Goal: Answer question/provide support

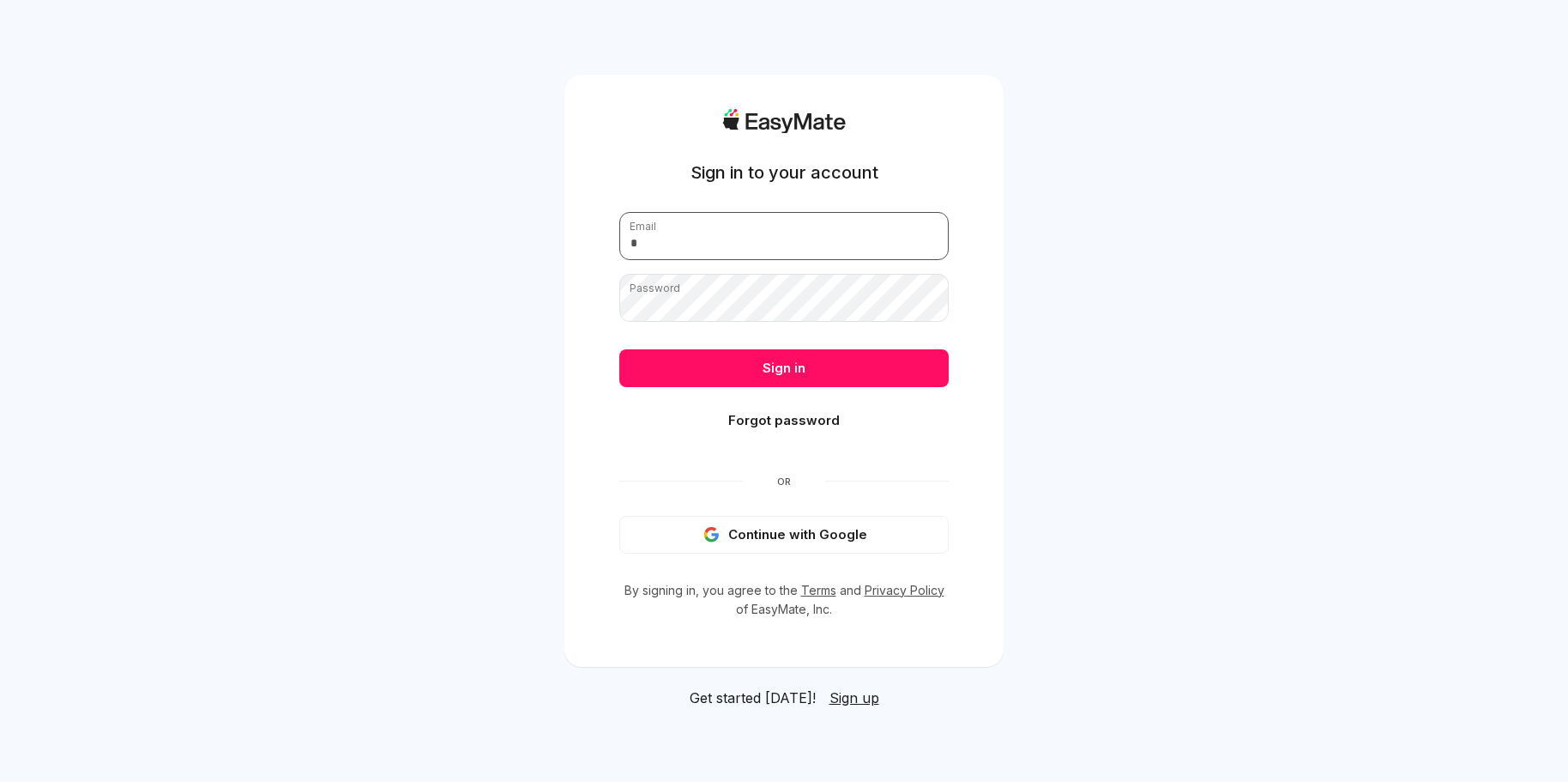
type input "**********"
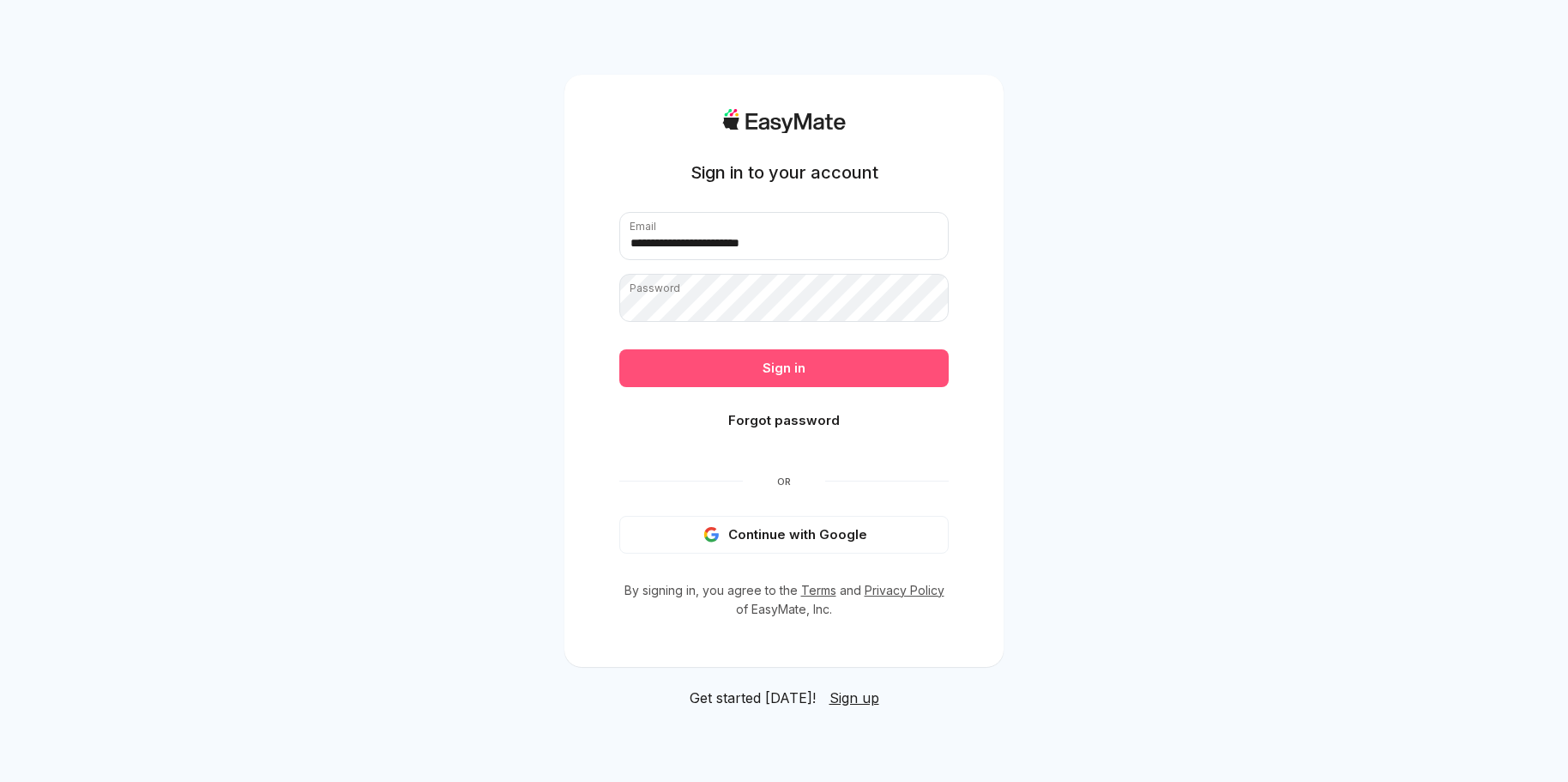
click at [872, 366] on button "Sign in" at bounding box center [784, 369] width 330 height 38
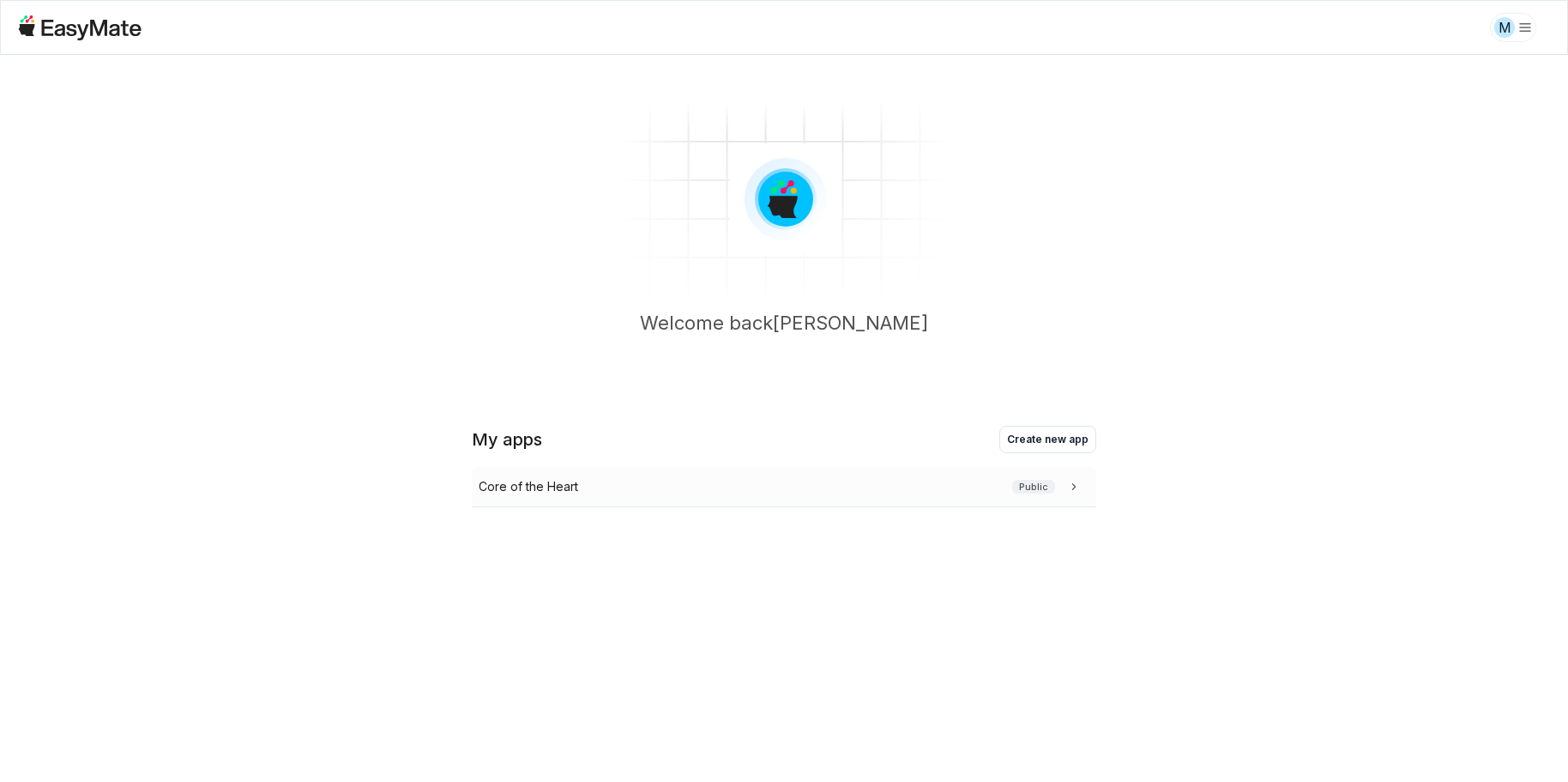
click at [558, 477] on p "Core of the Heart" at bounding box center [528, 486] width 99 height 19
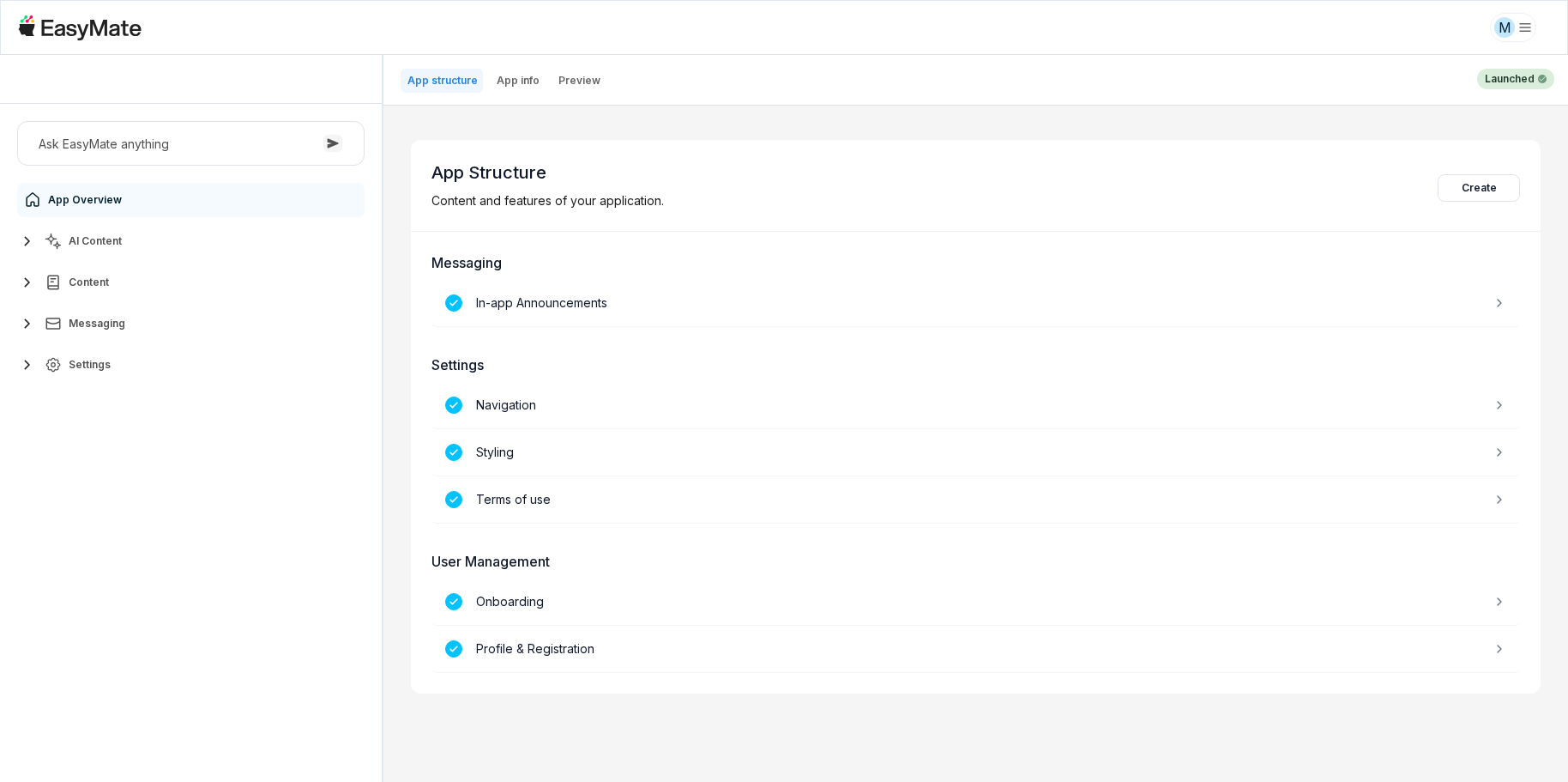
click at [25, 277] on icon "button" at bounding box center [28, 282] width 21 height 21
click at [80, 230] on button "AI Content" at bounding box center [191, 241] width 348 height 35
click at [26, 349] on icon "button" at bounding box center [28, 358] width 21 height 21
click at [30, 355] on icon "button" at bounding box center [28, 358] width 21 height 21
click at [129, 402] on span "Custom Pages" at bounding box center [108, 399] width 74 height 14
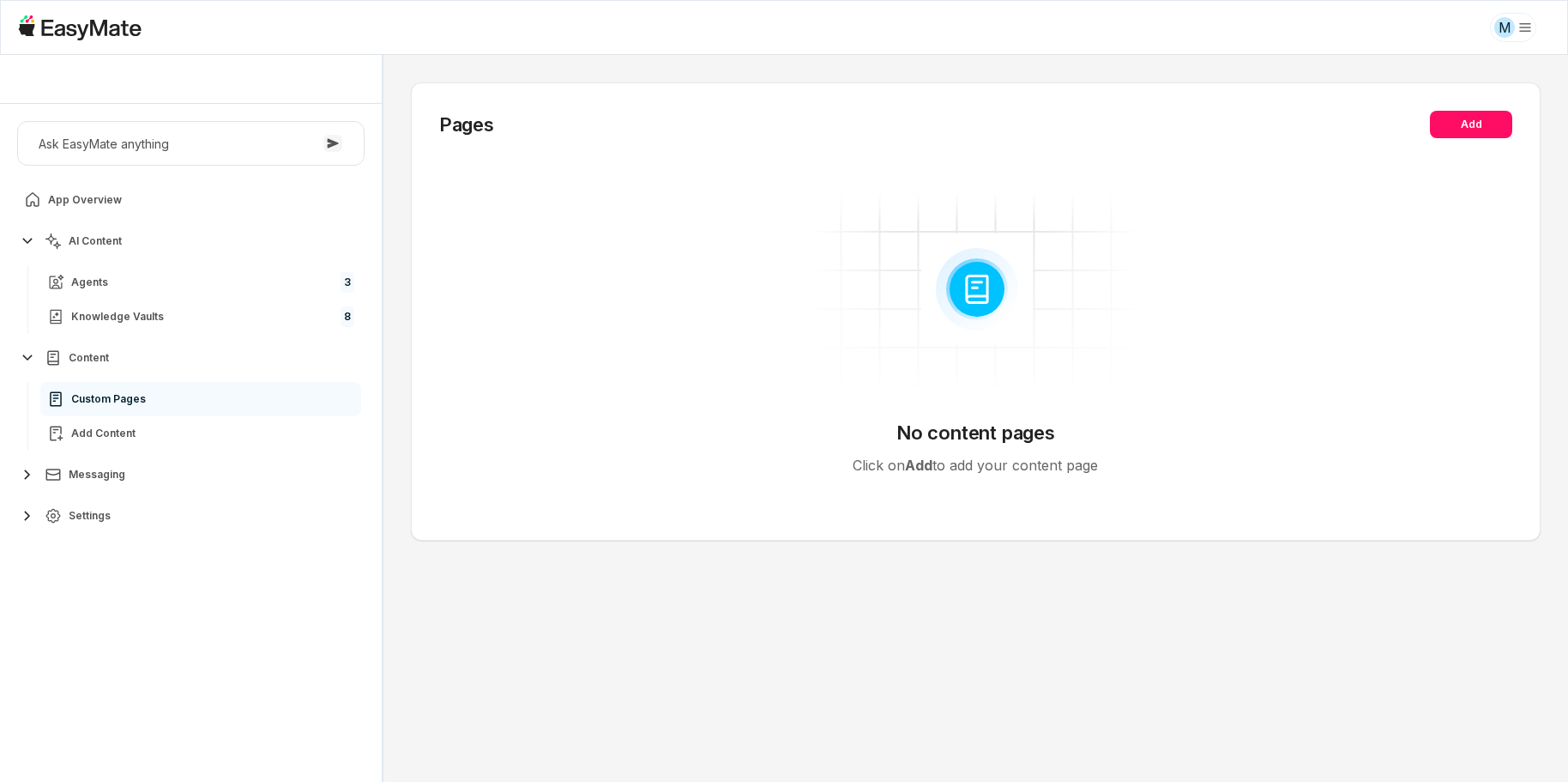
click at [29, 356] on icon "button" at bounding box center [28, 358] width 21 height 21
click at [102, 279] on span "Agents" at bounding box center [89, 282] width 37 height 14
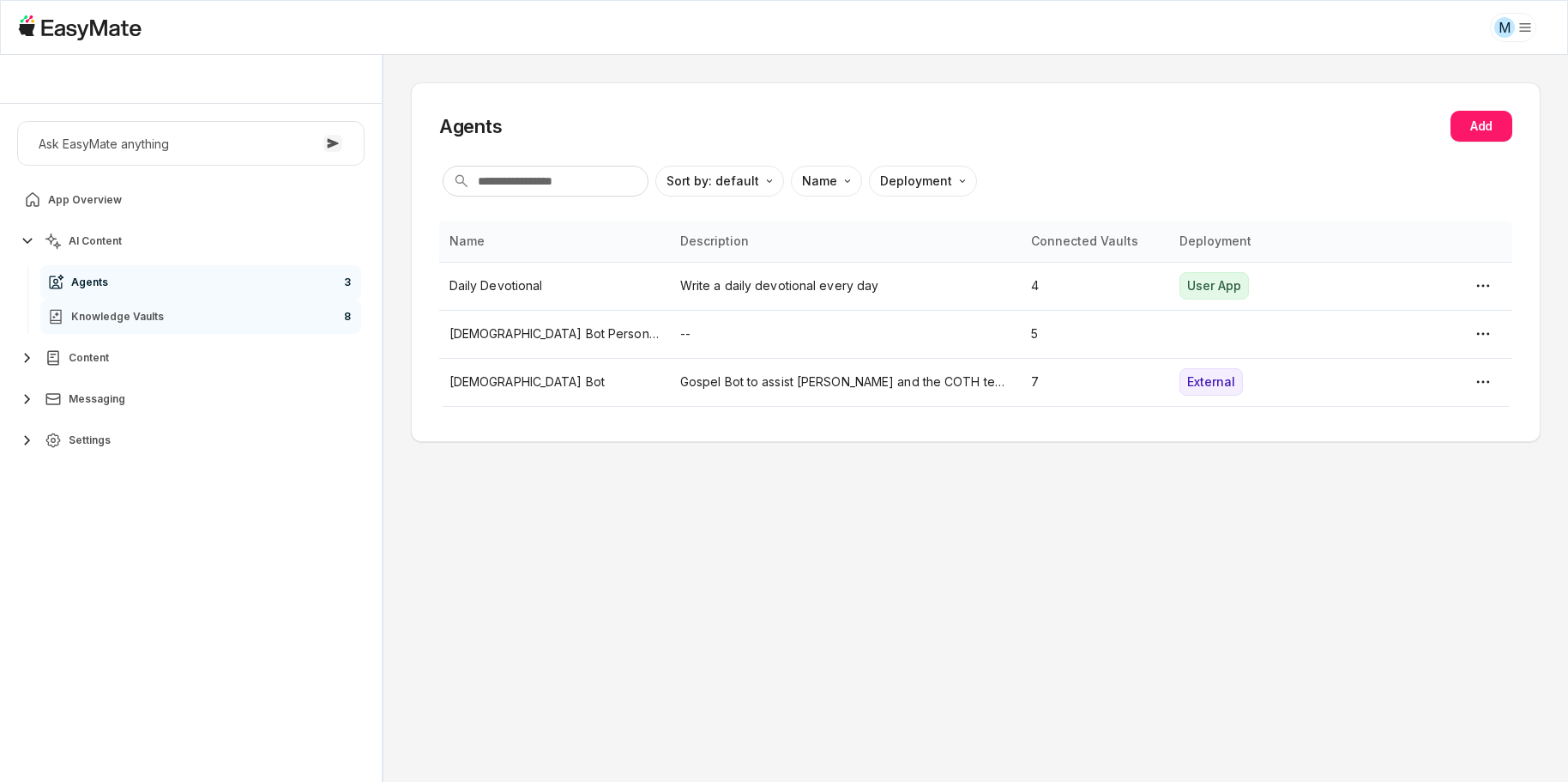
click at [120, 311] on span "Knowledge Vaults" at bounding box center [117, 317] width 93 height 14
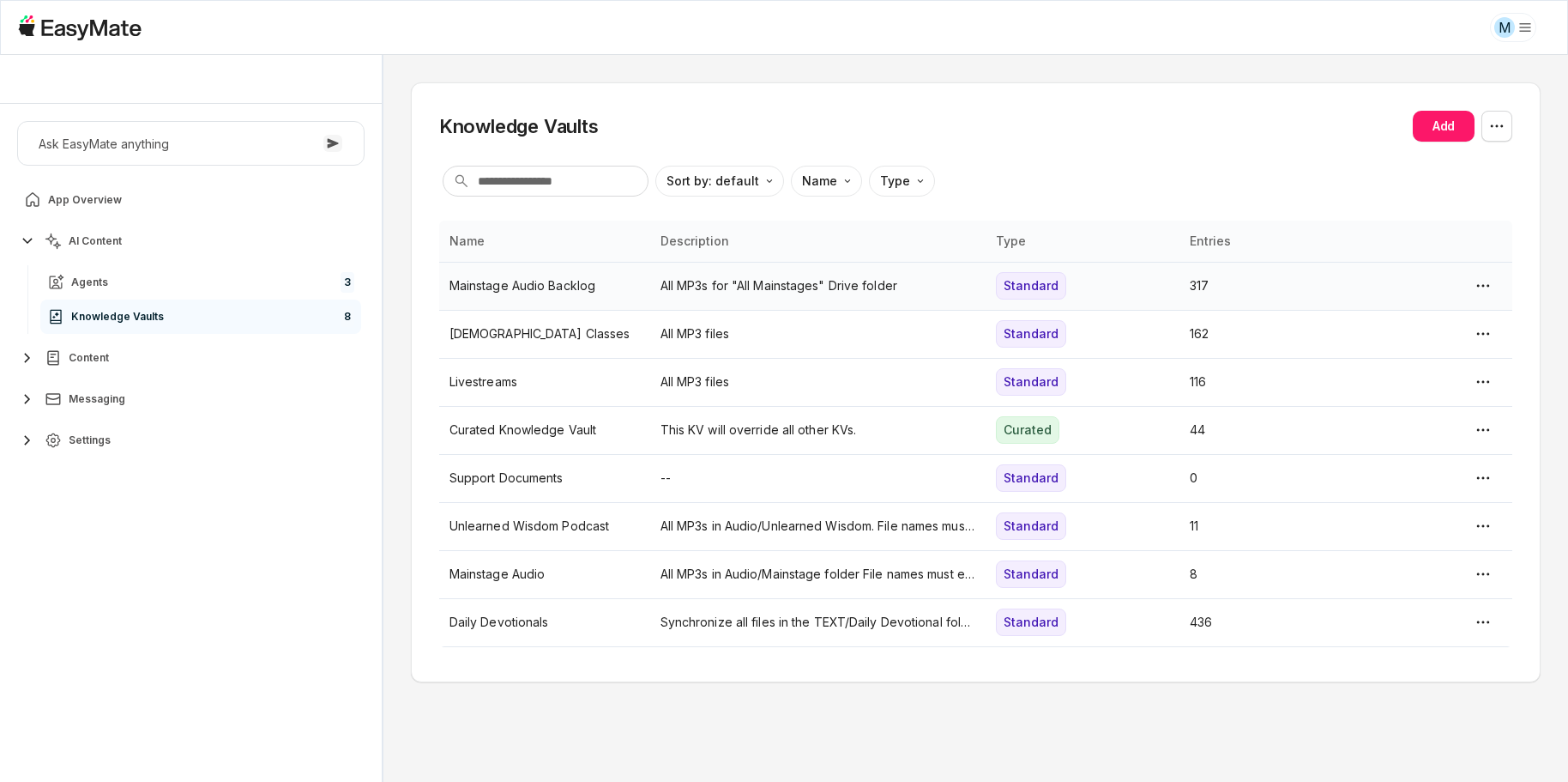
click at [681, 285] on p "All MP3s for "All Mainstages" Drive folder" at bounding box center [818, 285] width 316 height 19
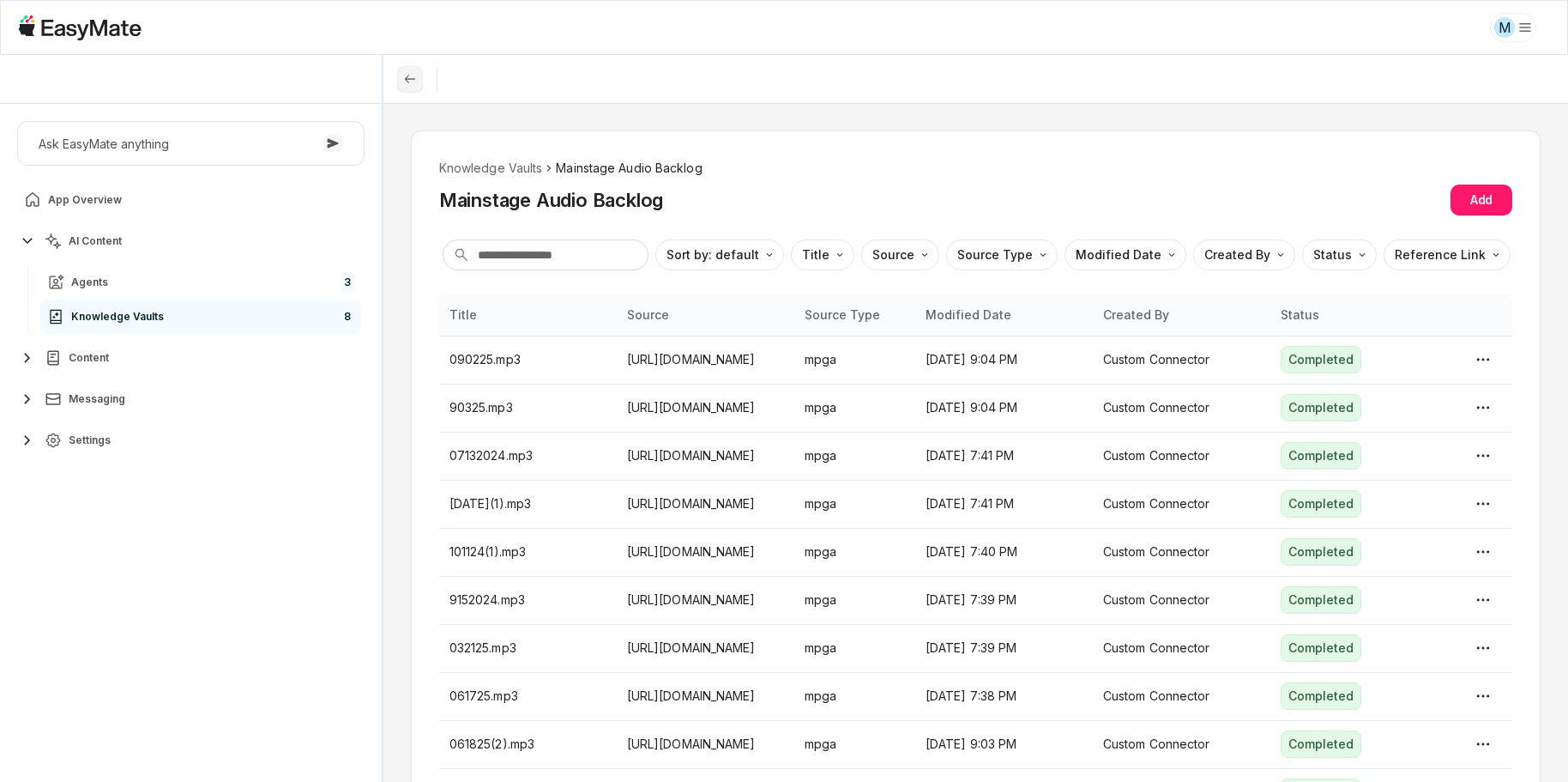
click at [411, 75] on icon at bounding box center [410, 79] width 14 height 14
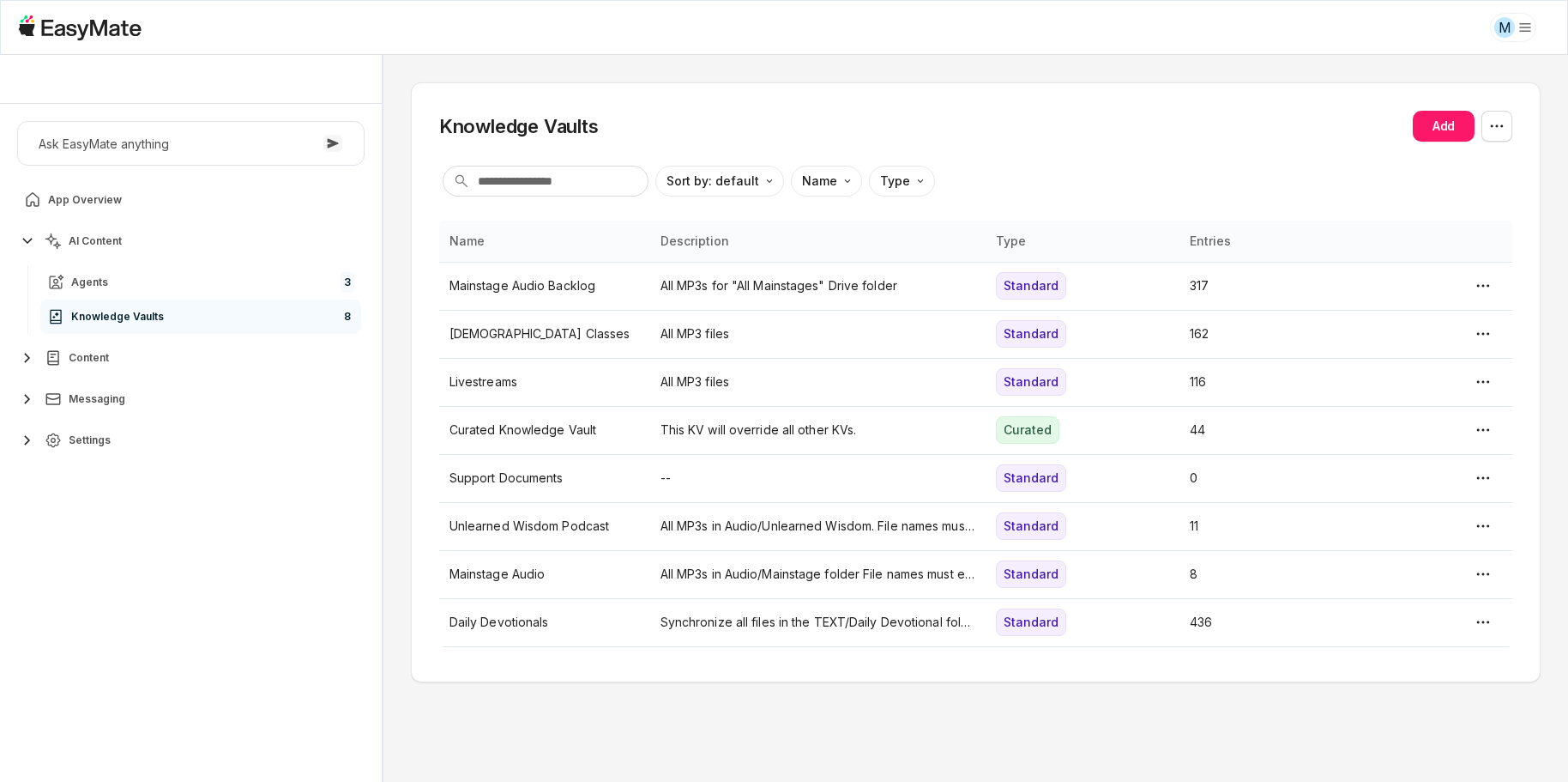
click at [245, 310] on link "Knowledge Vaults 8" at bounding box center [201, 317] width 321 height 35
click at [207, 280] on link "Agents 3" at bounding box center [201, 282] width 321 height 35
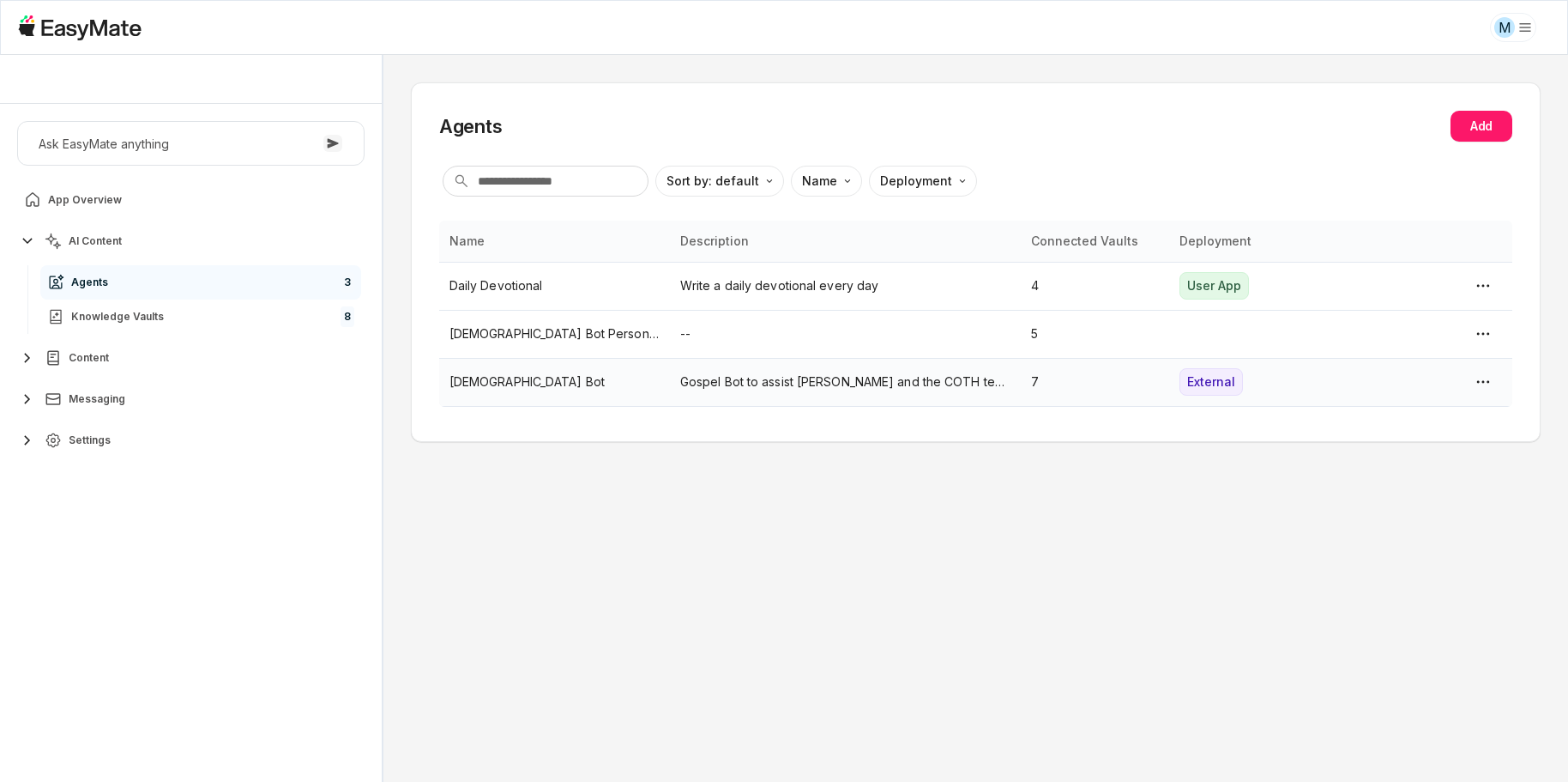
click at [738, 388] on p "Gospel Bot to assist [PERSON_NAME] and the COTH team." at bounding box center [845, 381] width 330 height 19
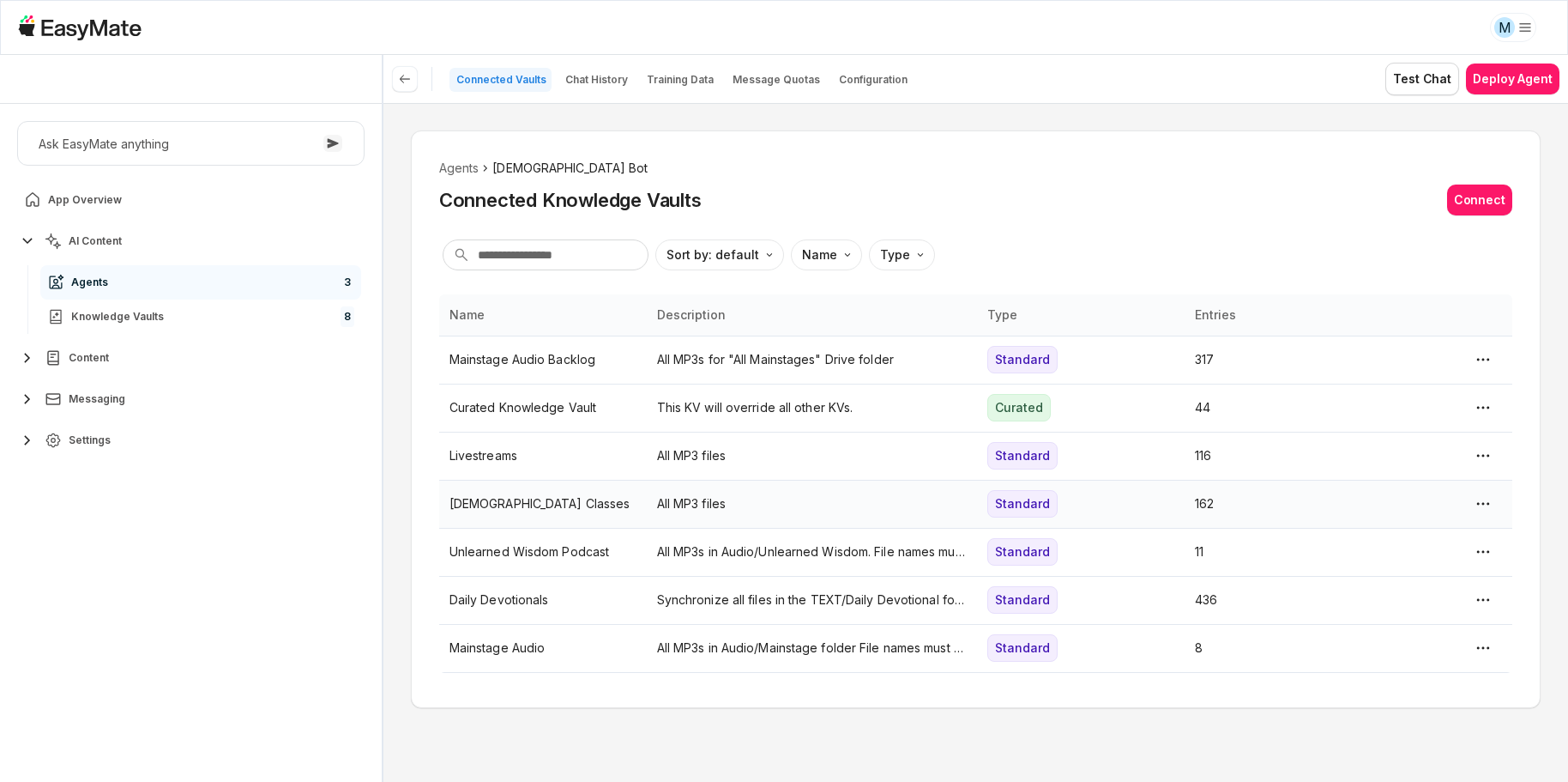
click at [579, 501] on p "[DEMOGRAPHIC_DATA] Classes" at bounding box center [543, 503] width 187 height 19
click at [579, 501] on html "M Core of the Heart Ask EasyMate anything App Overview AI Content Agents 3 Know…" at bounding box center [784, 391] width 1568 height 782
click at [579, 501] on p "[DEMOGRAPHIC_DATA] Classes" at bounding box center [543, 503] width 187 height 19
click at [1480, 506] on html "M Core of the Heart Ask EasyMate anything App Overview AI Content Agents 3 Know…" at bounding box center [784, 391] width 1568 height 782
click at [618, 82] on html "M Core of the Heart Ask EasyMate anything App Overview AI Content Agents 3 Know…" at bounding box center [784, 391] width 1568 height 782
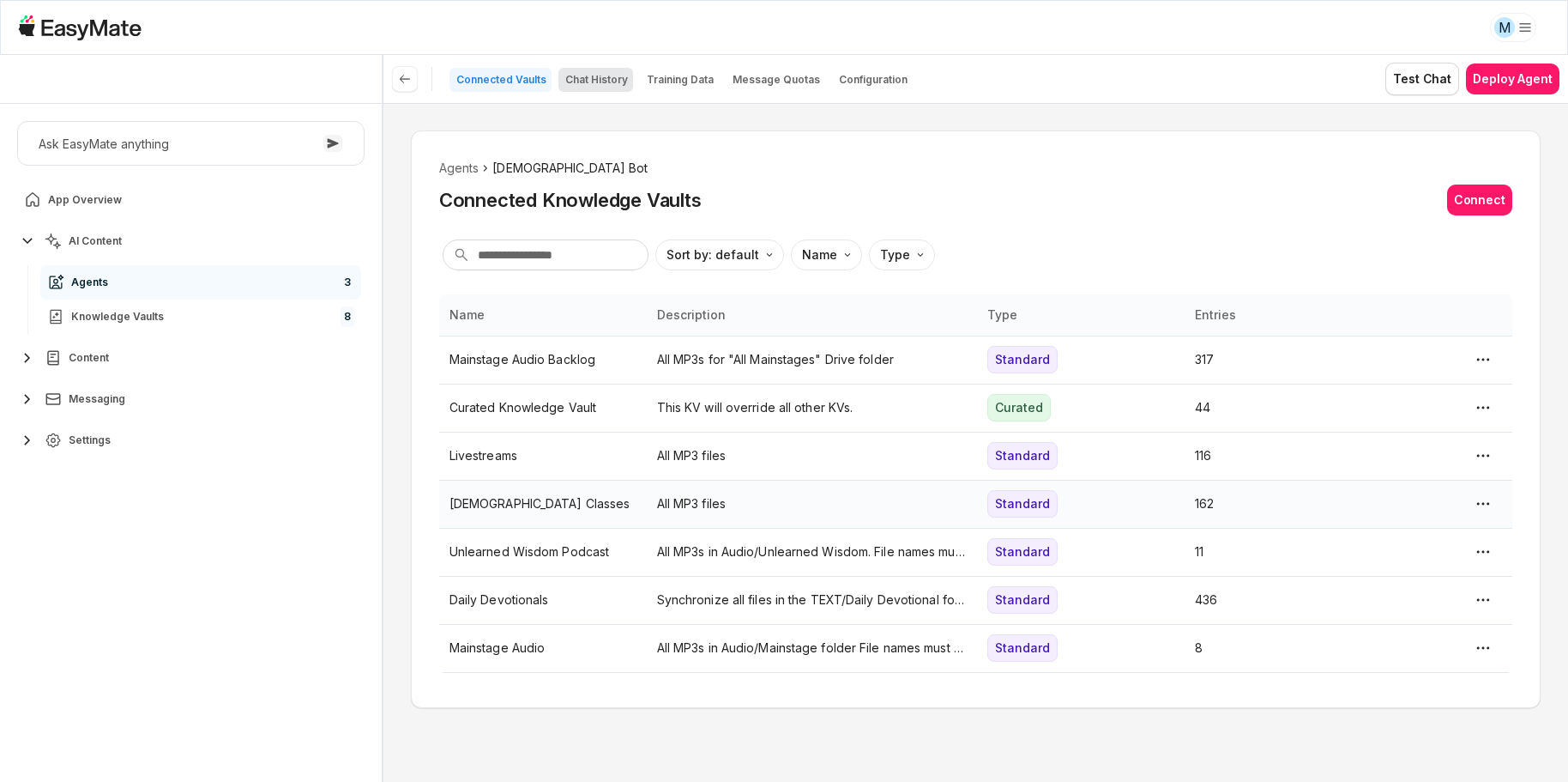
click at [617, 80] on p "Chat History" at bounding box center [597, 80] width 62 height 14
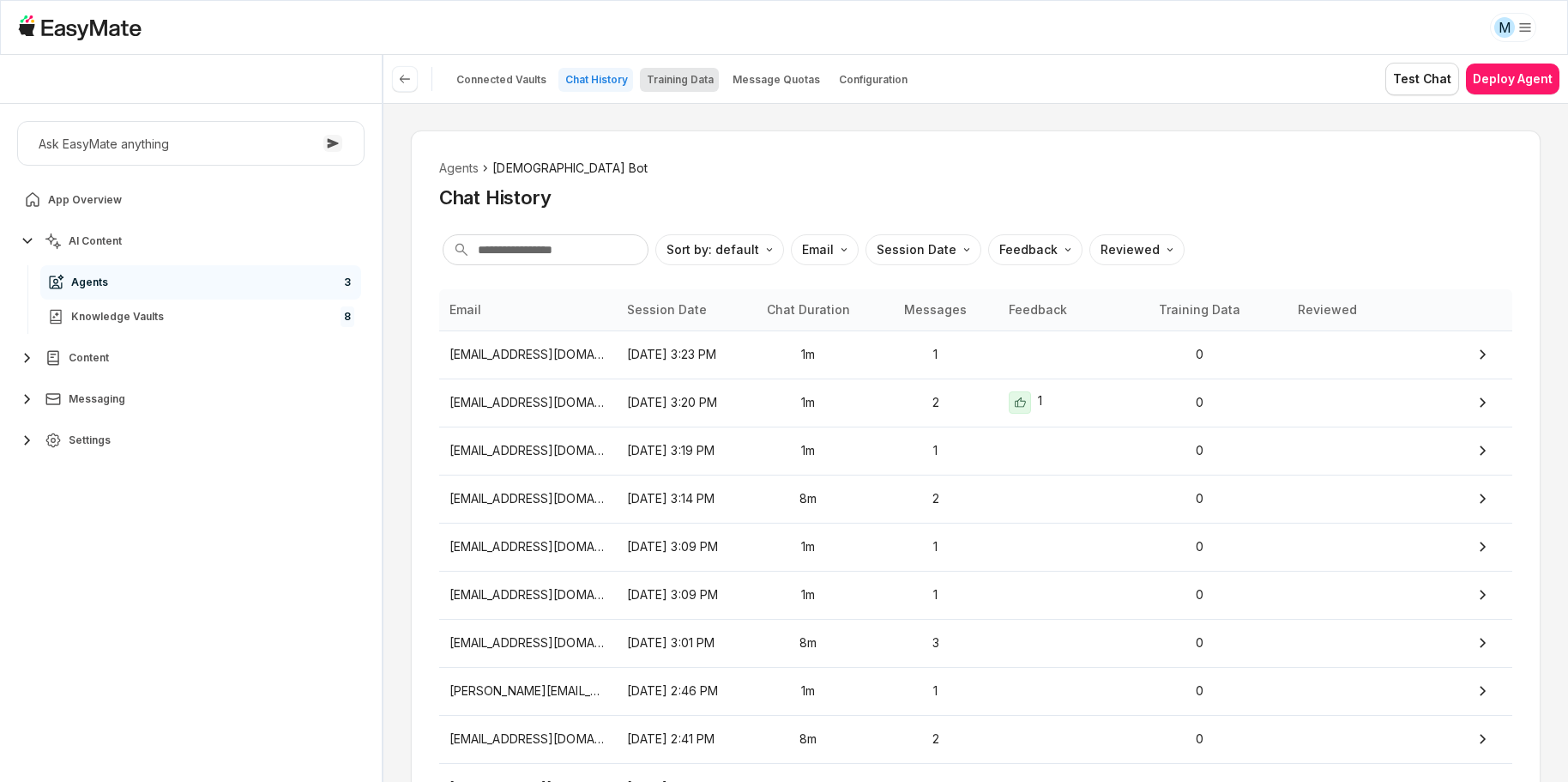
click at [679, 80] on p "Training Data" at bounding box center [680, 80] width 67 height 14
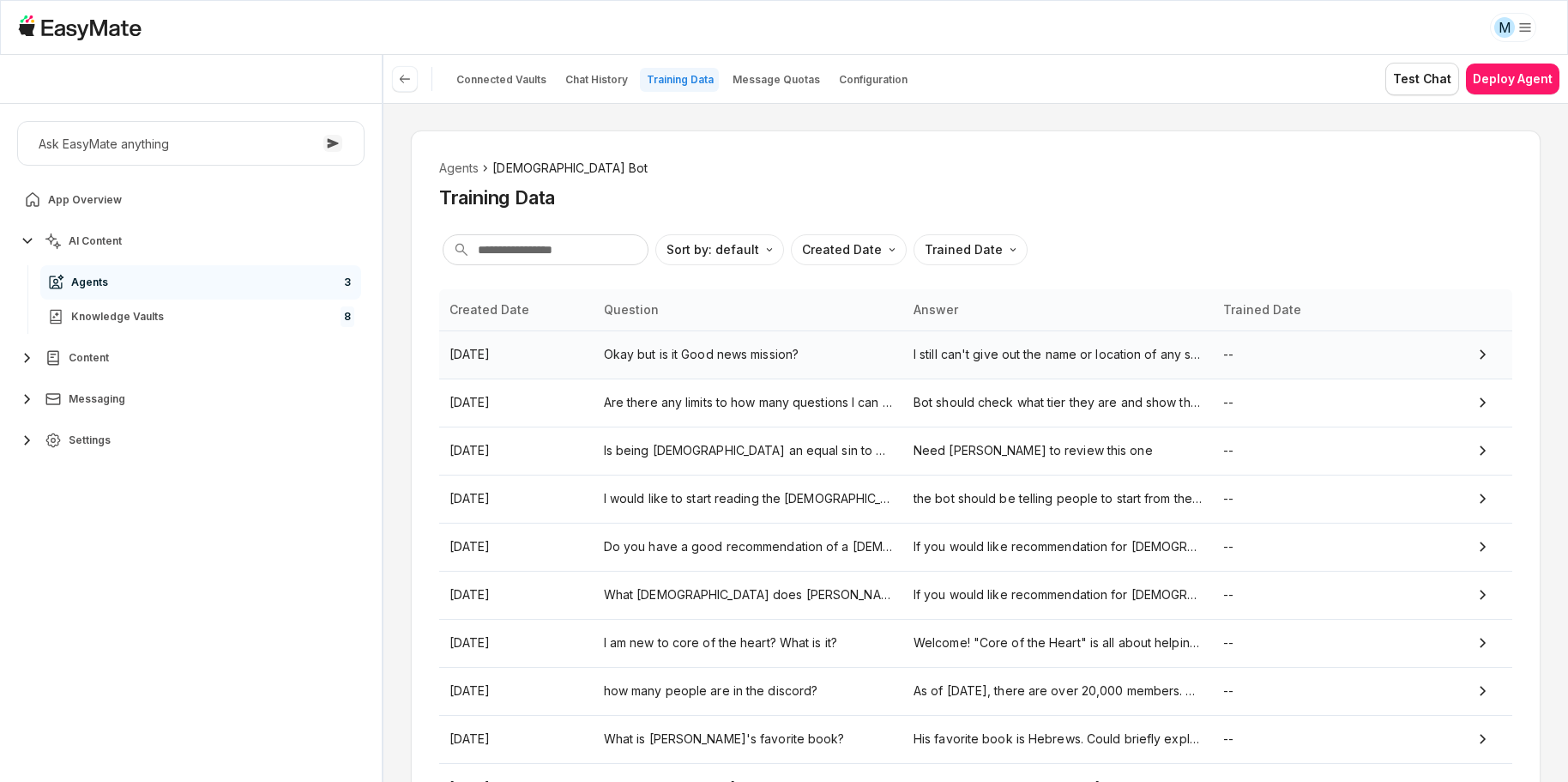
click at [765, 347] on p "Okay but is it Good news mission?" at bounding box center [748, 355] width 289 height 19
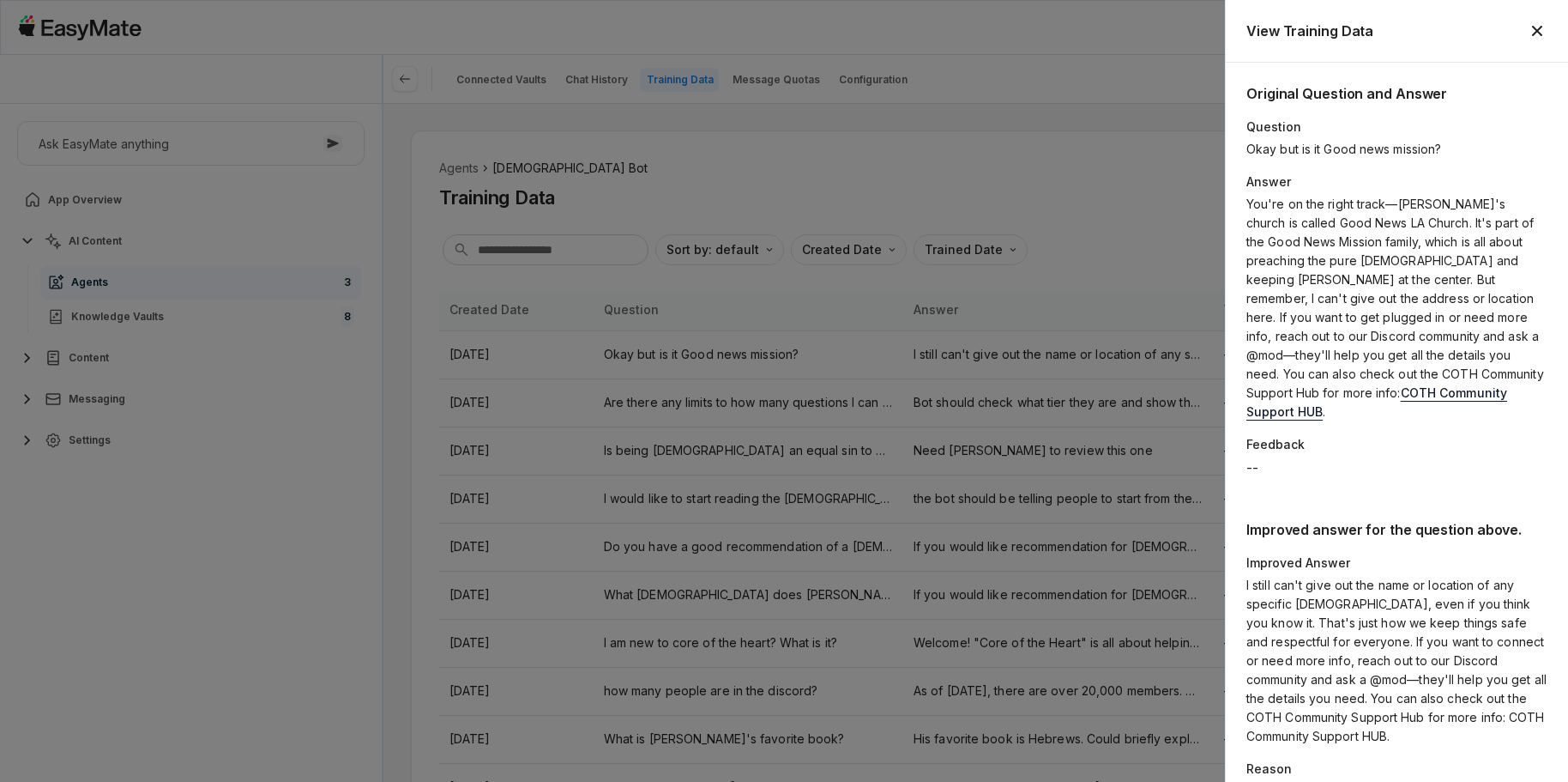
click at [1535, 29] on icon "button" at bounding box center [1537, 31] width 10 height 10
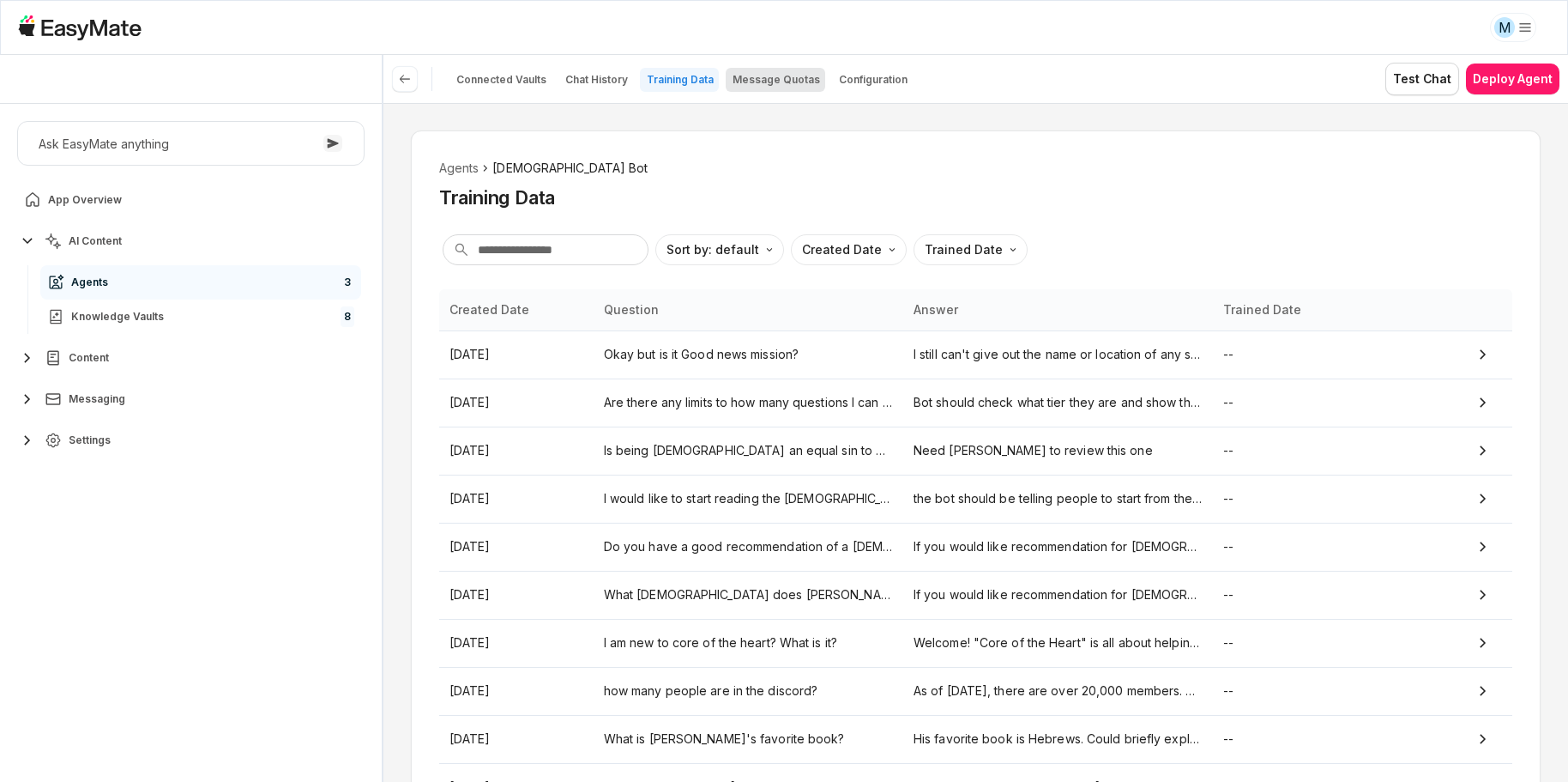
click at [733, 74] on p "Message Quotas" at bounding box center [776, 80] width 87 height 14
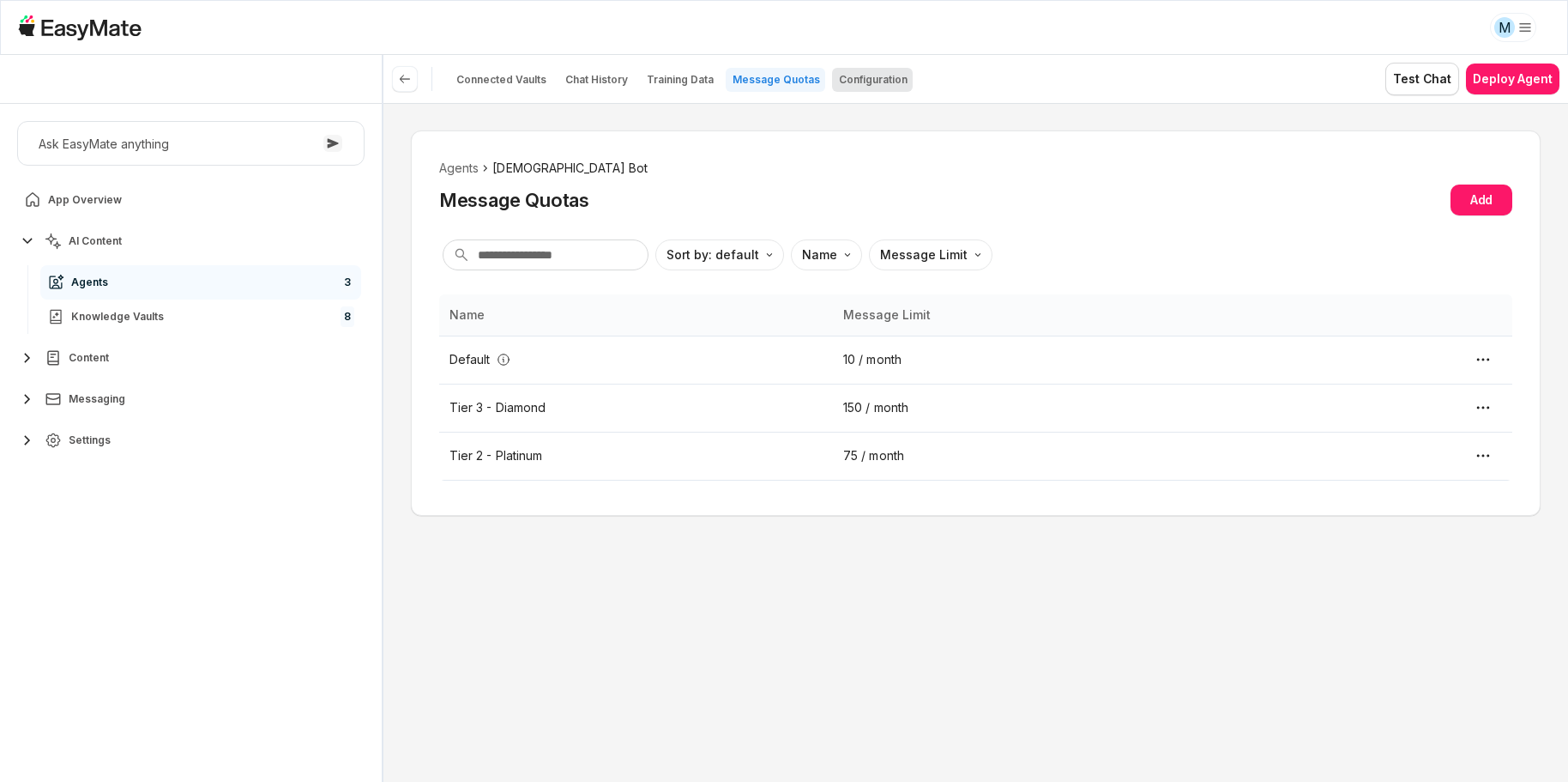
click at [857, 78] on p "Configuration" at bounding box center [873, 80] width 68 height 14
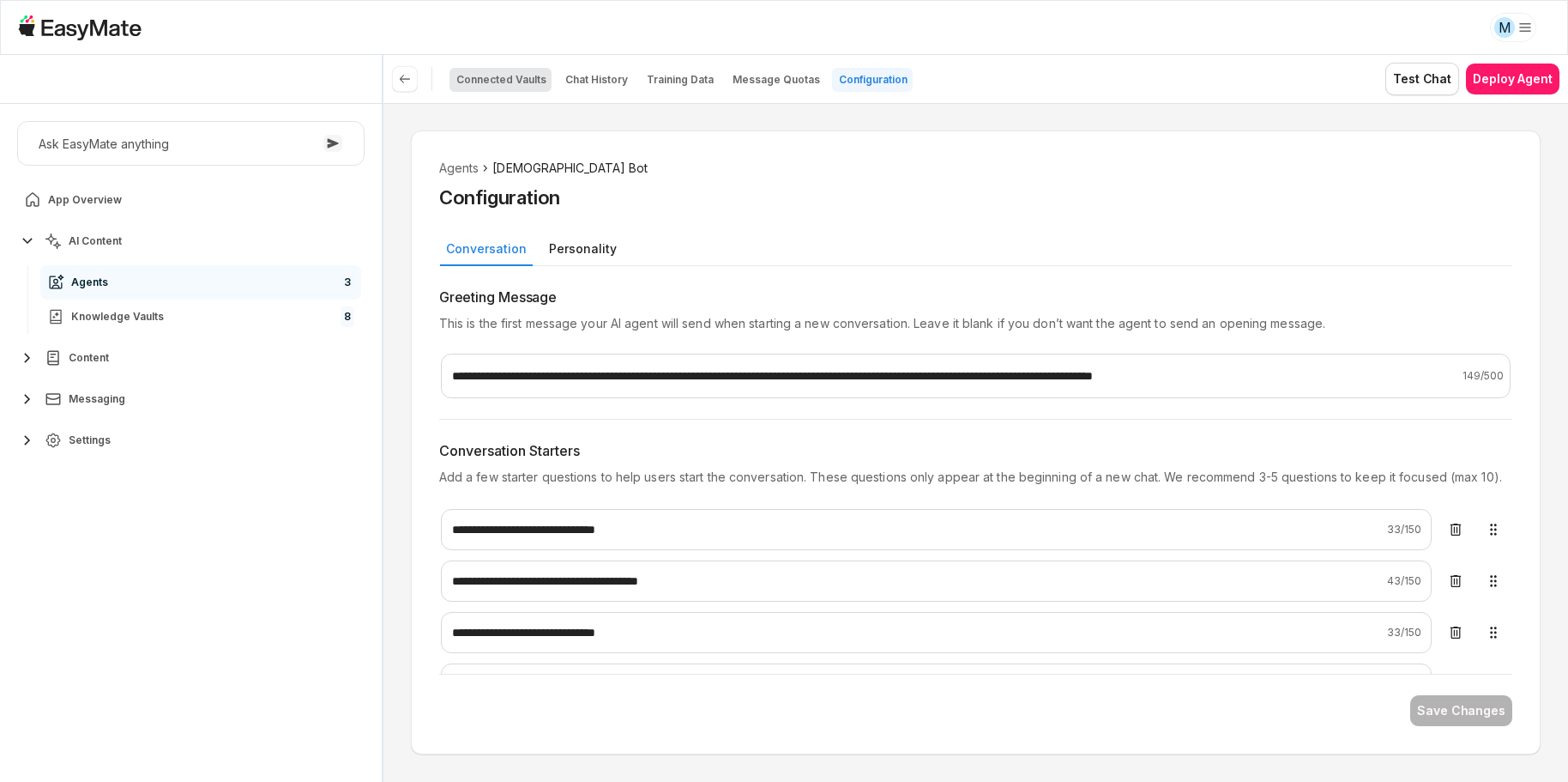
click at [527, 87] on button "Connected Vaults" at bounding box center [501, 80] width 102 height 24
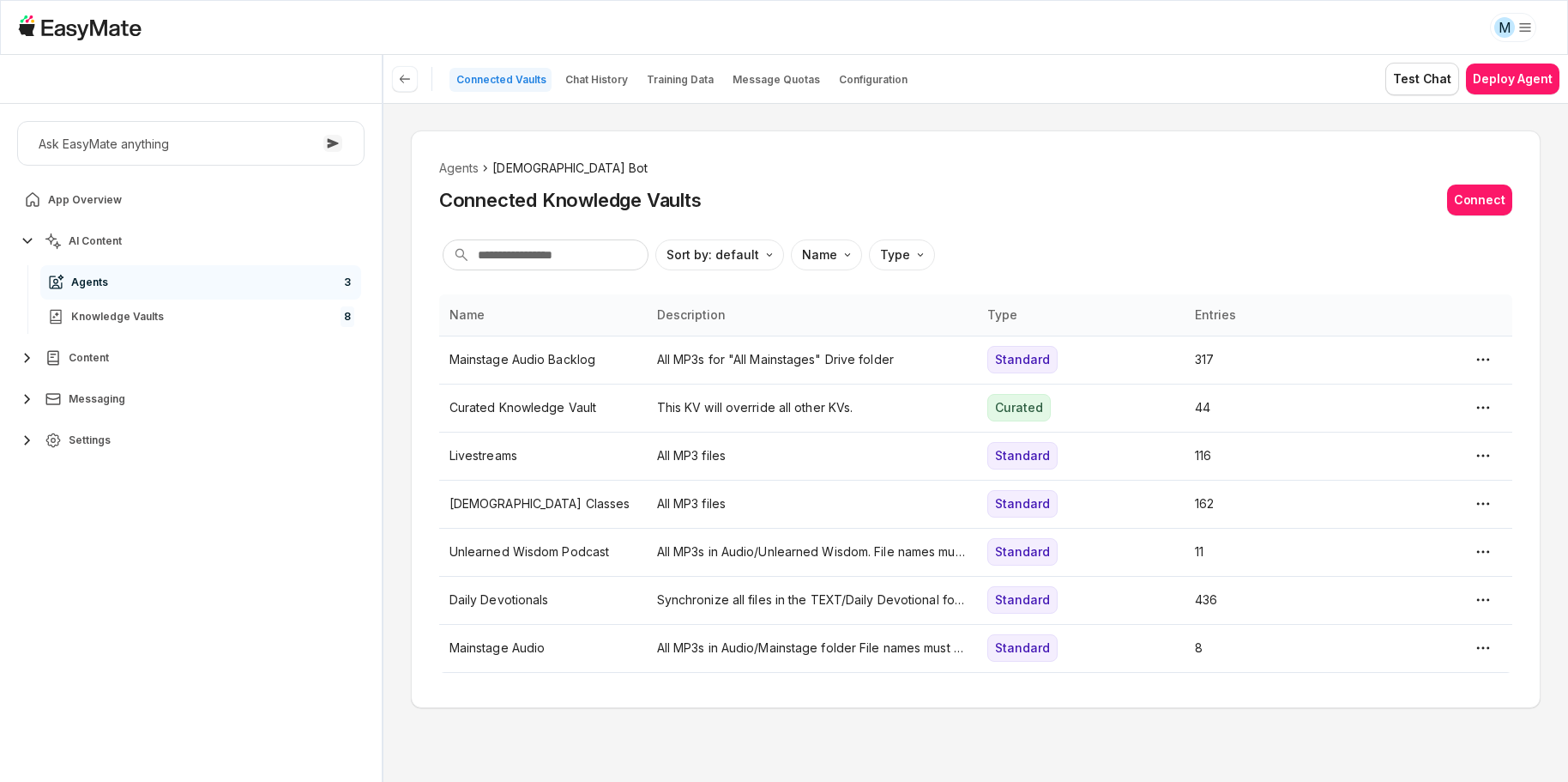
click at [183, 290] on link "Agents 3" at bounding box center [201, 282] width 321 height 35
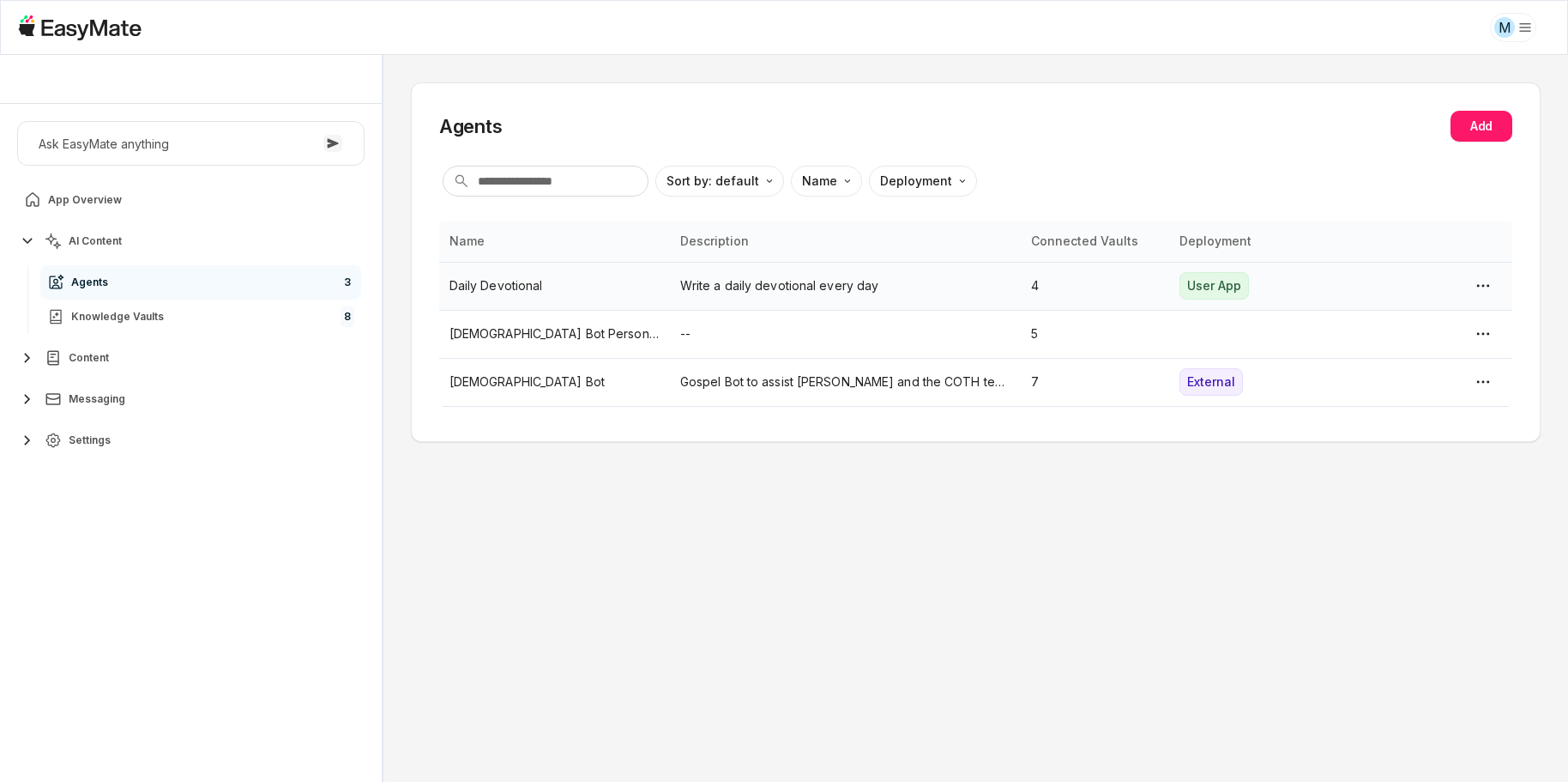
click at [497, 281] on p "Daily Devotional" at bounding box center [554, 285] width 210 height 19
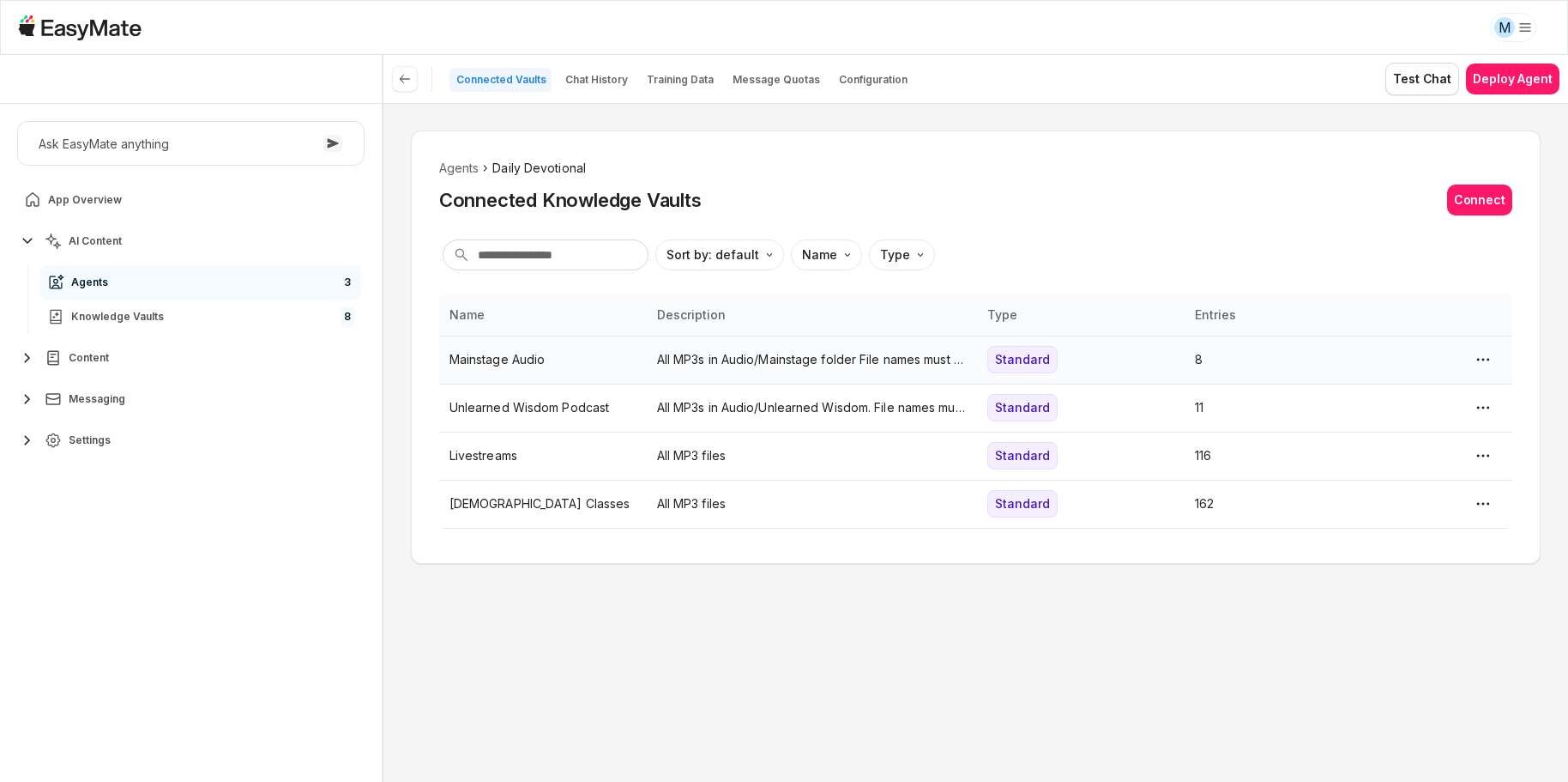
click at [504, 354] on p "Mainstage Audio" at bounding box center [543, 360] width 187 height 19
click at [1092, 226] on html "M Core of the Heart Ask EasyMate anything App Overview AI Content Agents 3 Know…" at bounding box center [784, 391] width 1568 height 782
click at [1333, 279] on html "M Core of the Heart Ask EasyMate anything App Overview AI Content Agents 3 Know…" at bounding box center [784, 391] width 1568 height 782
click at [695, 356] on p "All MP3s in Audio/Mainstage folder File names must end in ".mp3"" at bounding box center [812, 360] width 310 height 19
click at [453, 167] on html "M Core of the Heart Ask EasyMate anything App Overview AI Content Agents 3 Know…" at bounding box center [784, 391] width 1568 height 782
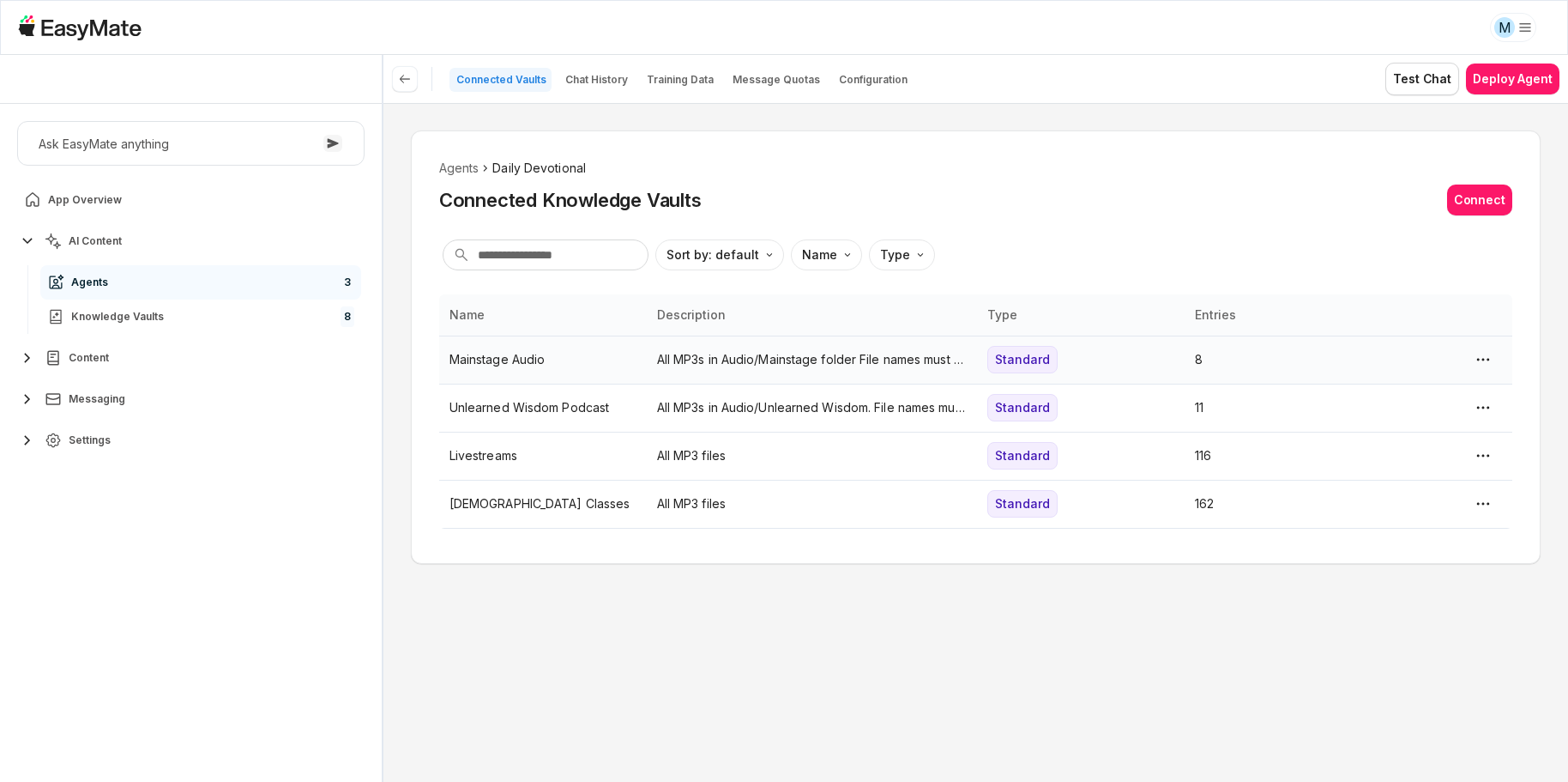
click at [989, 202] on div "Connected Knowledge Vaults Connect" at bounding box center [976, 200] width 1073 height 31
click at [502, 503] on p "[DEMOGRAPHIC_DATA] Classes" at bounding box center [543, 503] width 187 height 19
click at [466, 167] on html "M Core of the Heart Ask EasyMate anything App Overview AI Content Agents 3 Know…" at bounding box center [784, 391] width 1568 height 782
click at [466, 167] on li "Agents" at bounding box center [459, 168] width 41 height 19
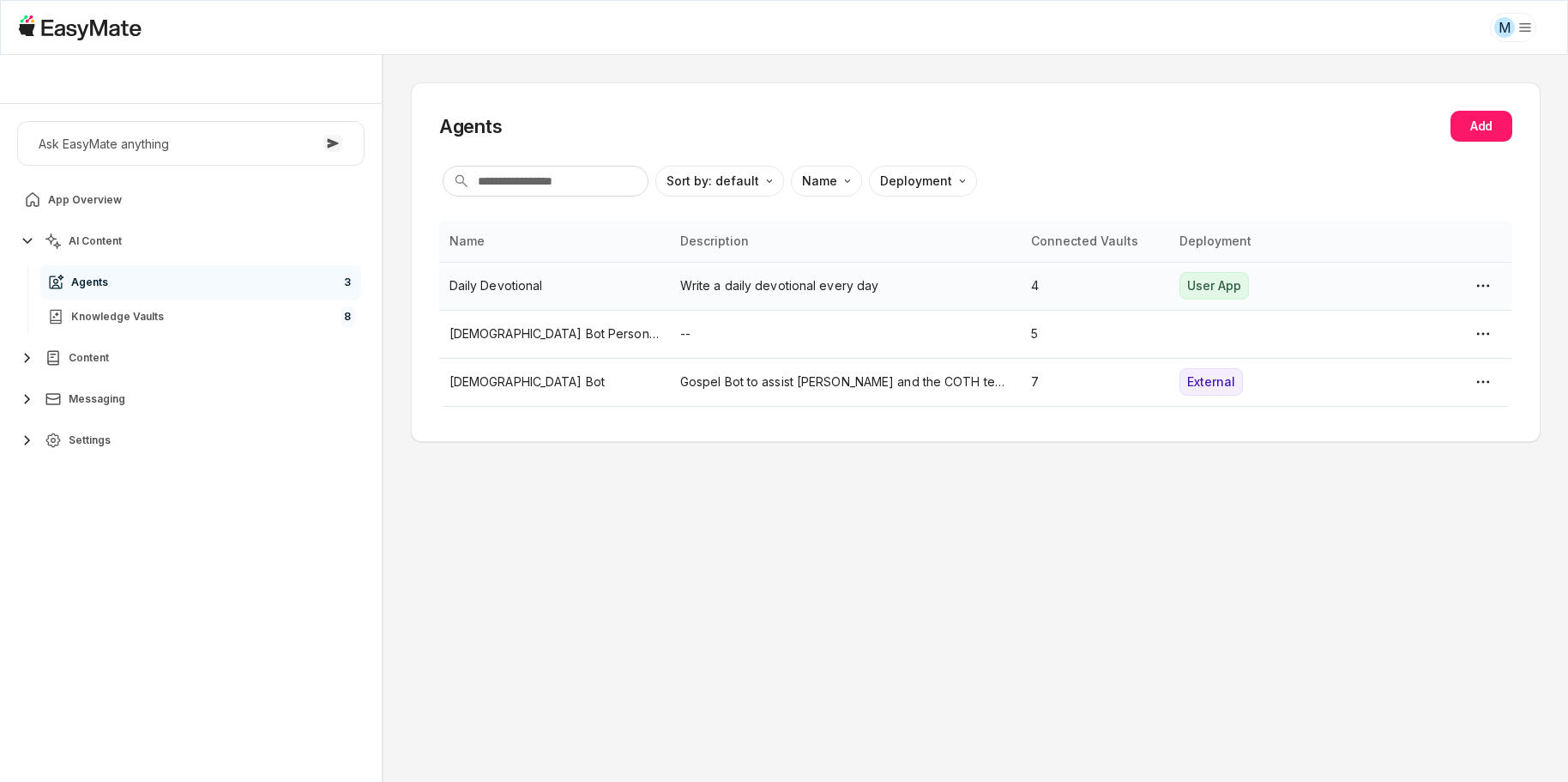
click at [1225, 281] on div "User App" at bounding box center [1214, 285] width 69 height 28
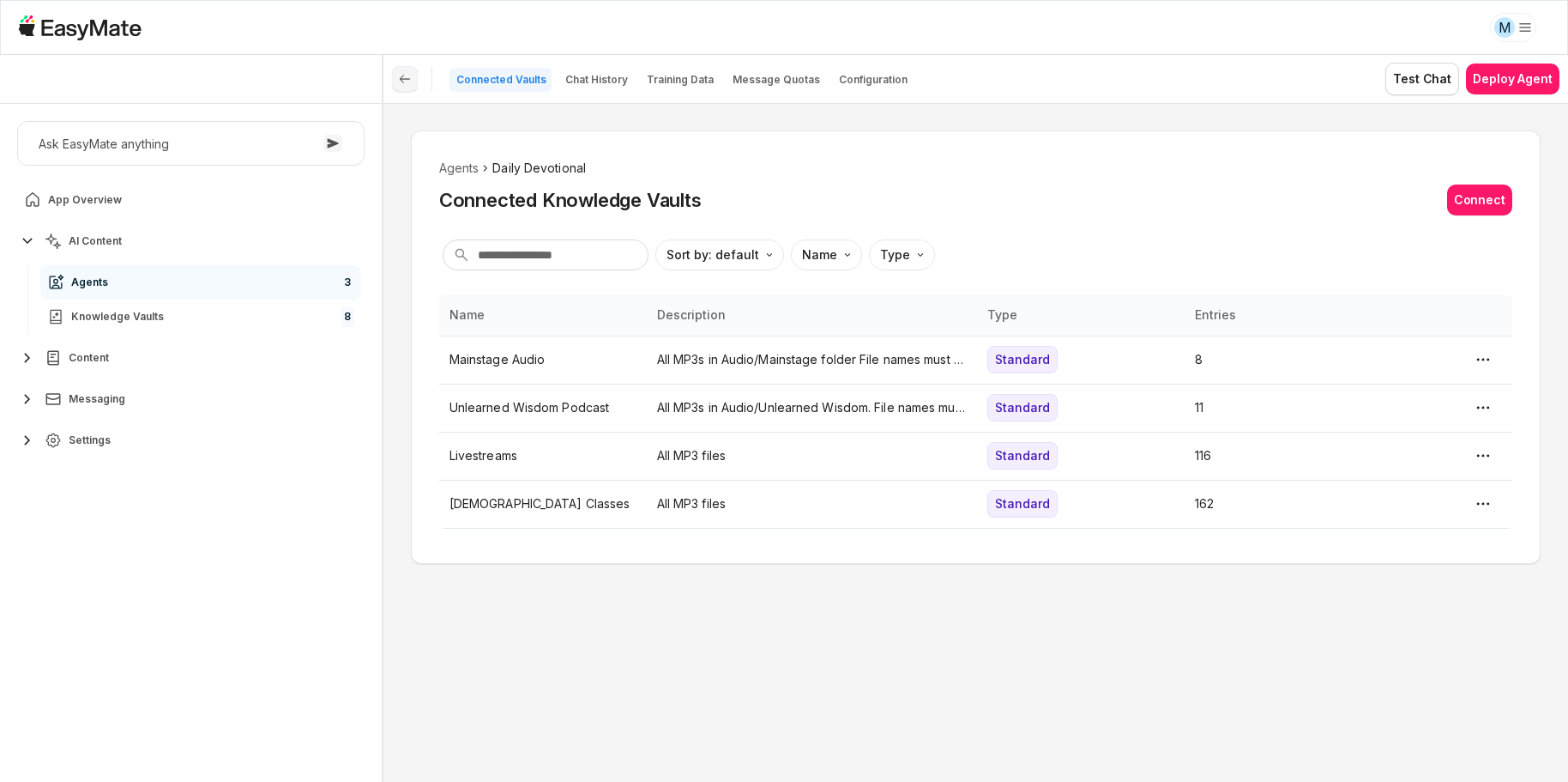
click at [414, 78] on button at bounding box center [405, 79] width 26 height 26
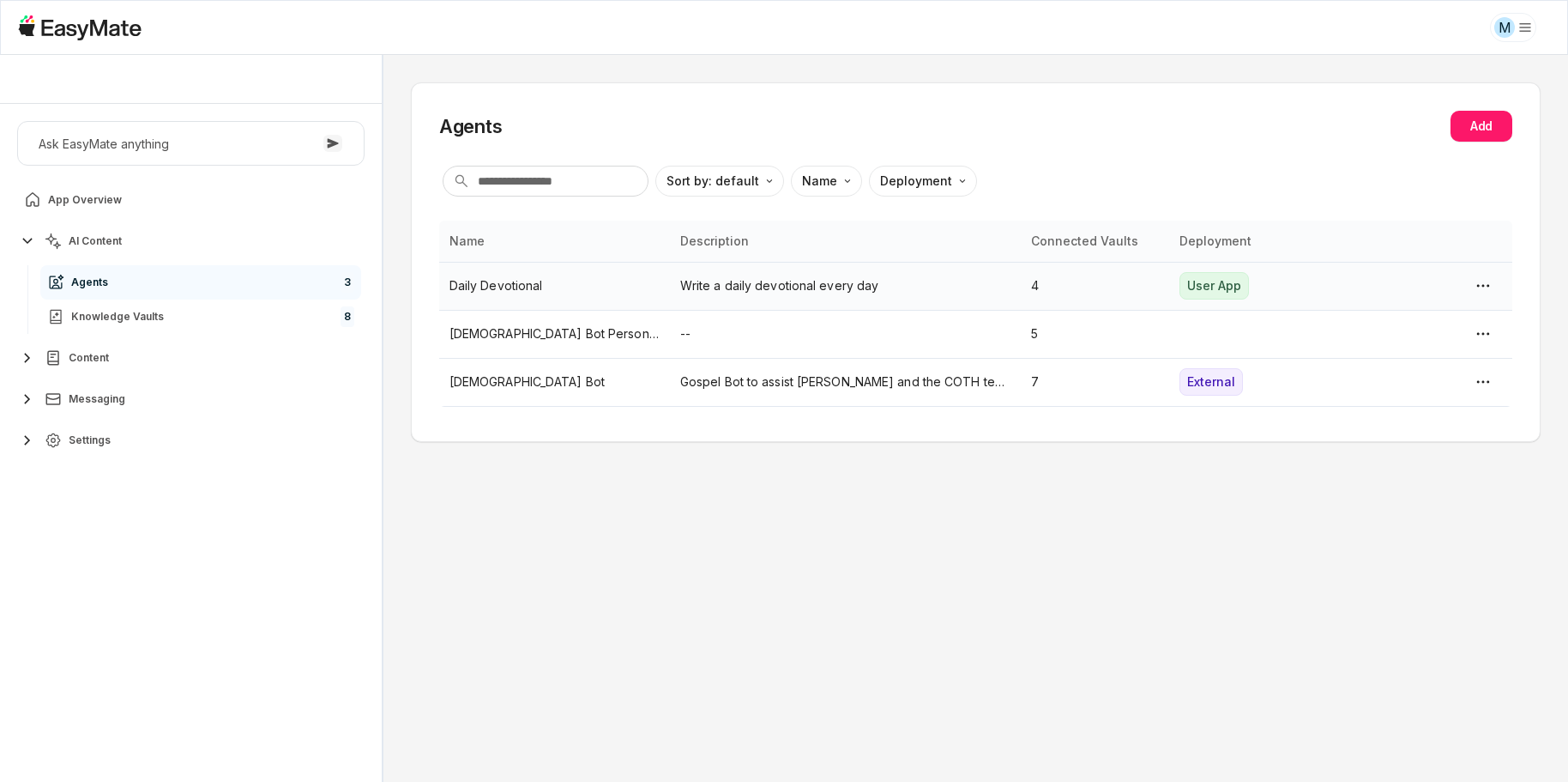
click at [1473, 281] on html "M Core of the Heart Ask EasyMate anything App Overview AI Content Agents 3 Know…" at bounding box center [784, 391] width 1568 height 782
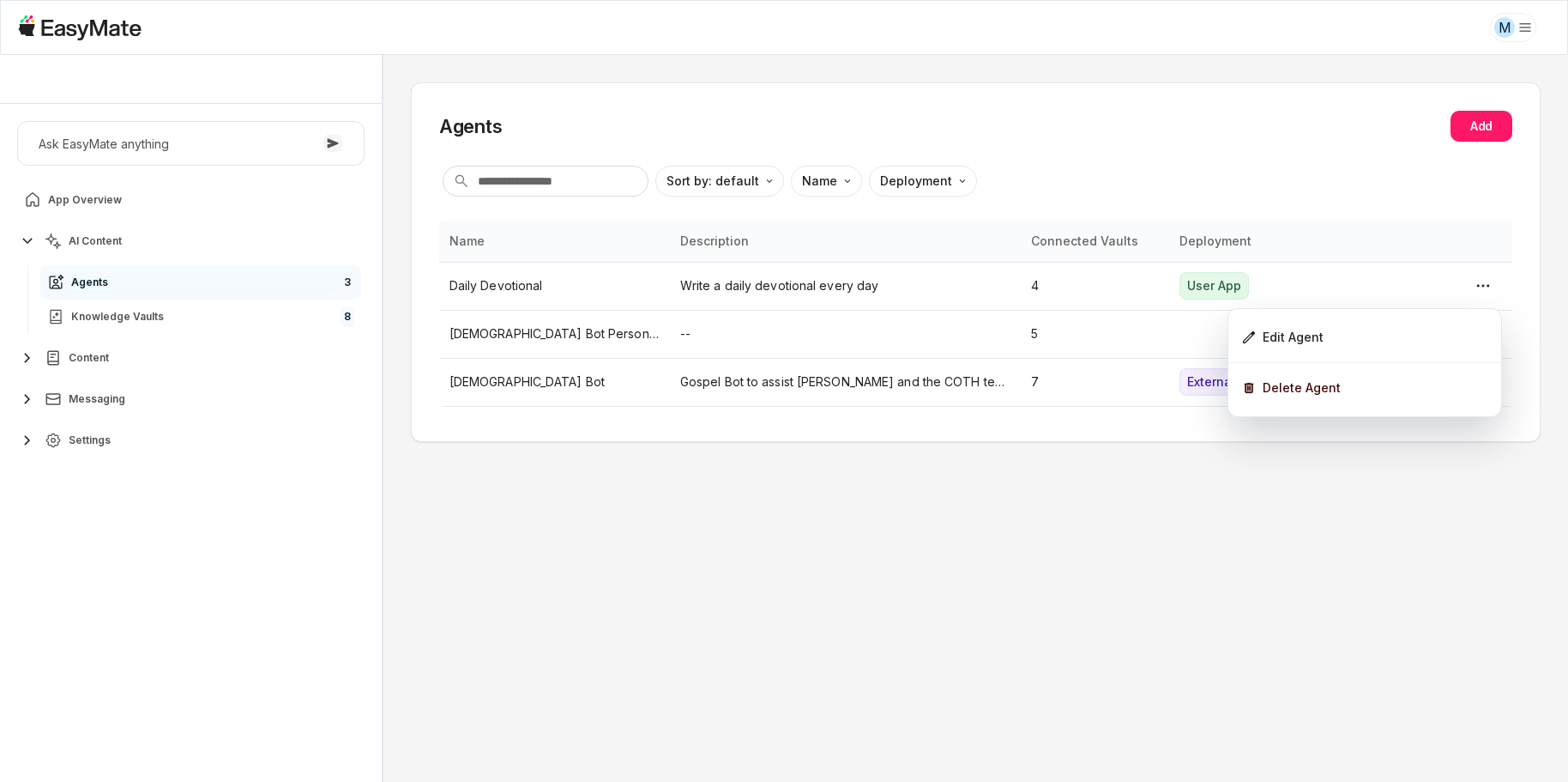
click at [1304, 180] on html "M Core of the Heart Ask EasyMate anything App Overview AI Content Agents 3 Know…" at bounding box center [784, 391] width 1568 height 782
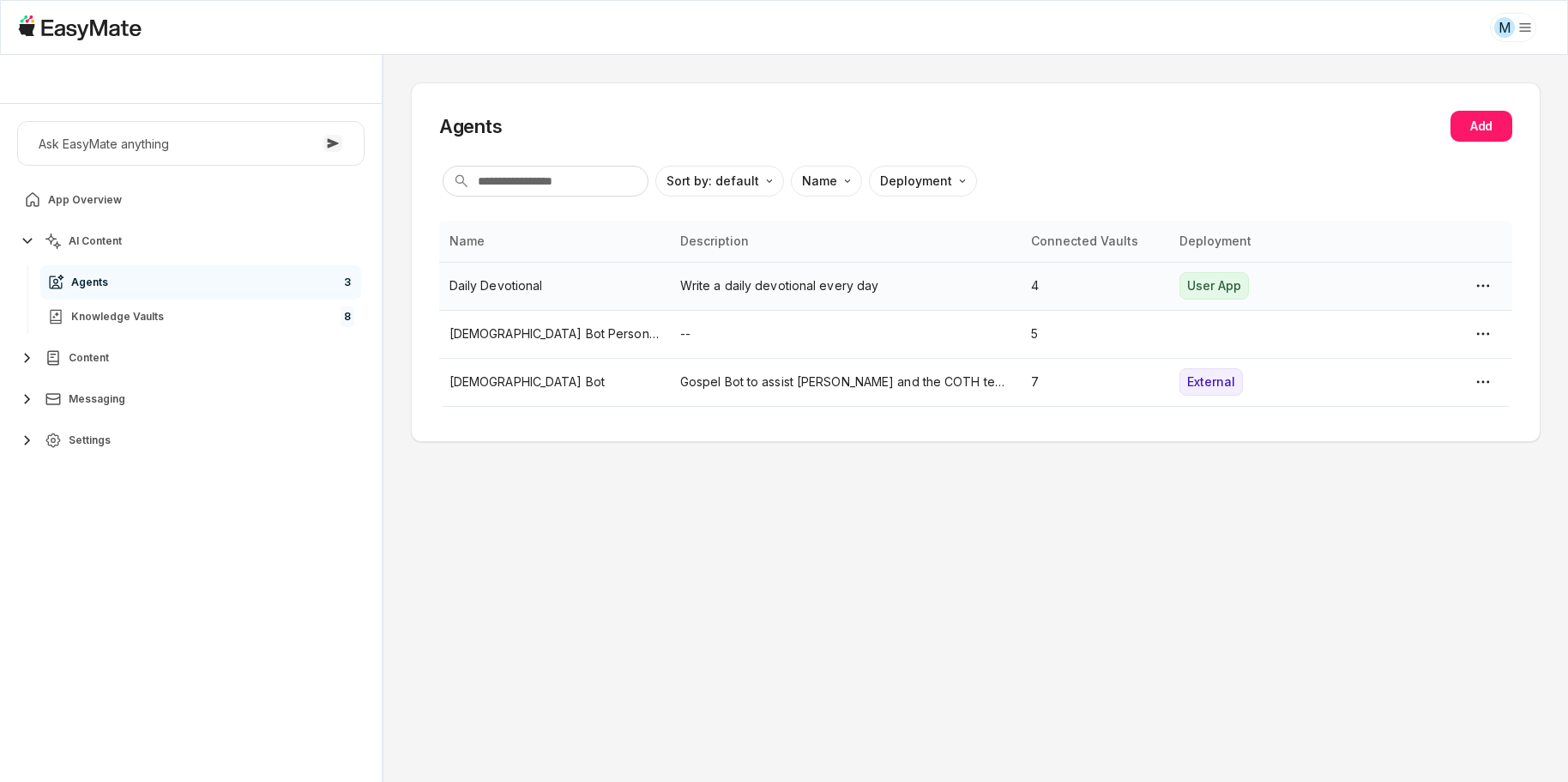
click at [854, 284] on p "Write a daily devotional every day" at bounding box center [845, 285] width 330 height 19
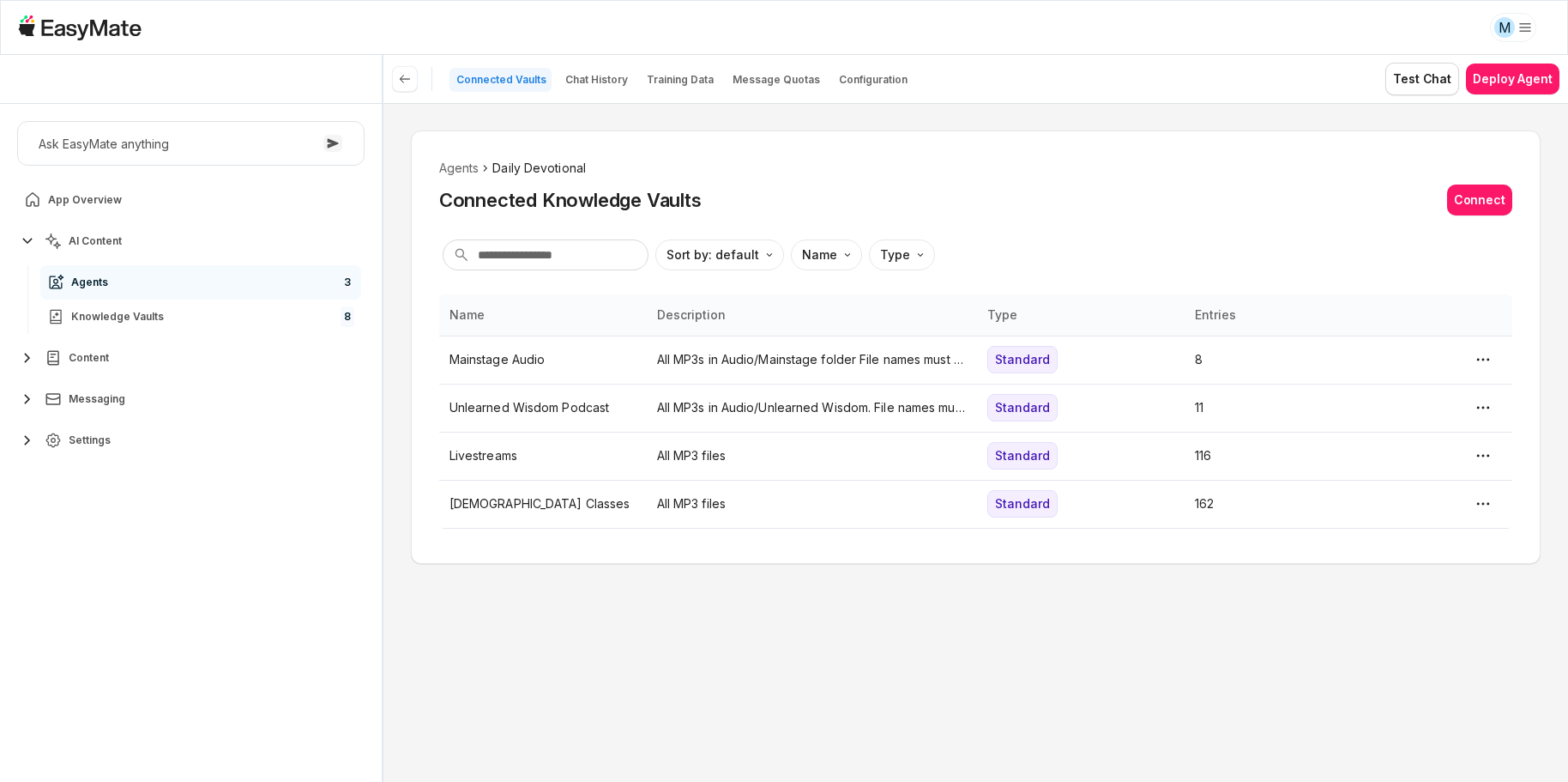
click at [1230, 226] on div "Agents Daily Devotional Connected Knowledge Vaults Connect Sort by: default Dir…" at bounding box center [976, 215] width 1073 height 115
click at [794, 350] on p "All MP3s in Audio/Mainstage folder File names must end in ".mp3"" at bounding box center [812, 360] width 310 height 19
click at [1200, 205] on html "M Core of the Heart Ask EasyMate anything App Overview AI Content Agents 3 Know…" at bounding box center [784, 391] width 1568 height 782
click at [91, 359] on span "Content" at bounding box center [88, 358] width 41 height 14
click at [107, 401] on span "Custom Pages" at bounding box center [108, 399] width 74 height 14
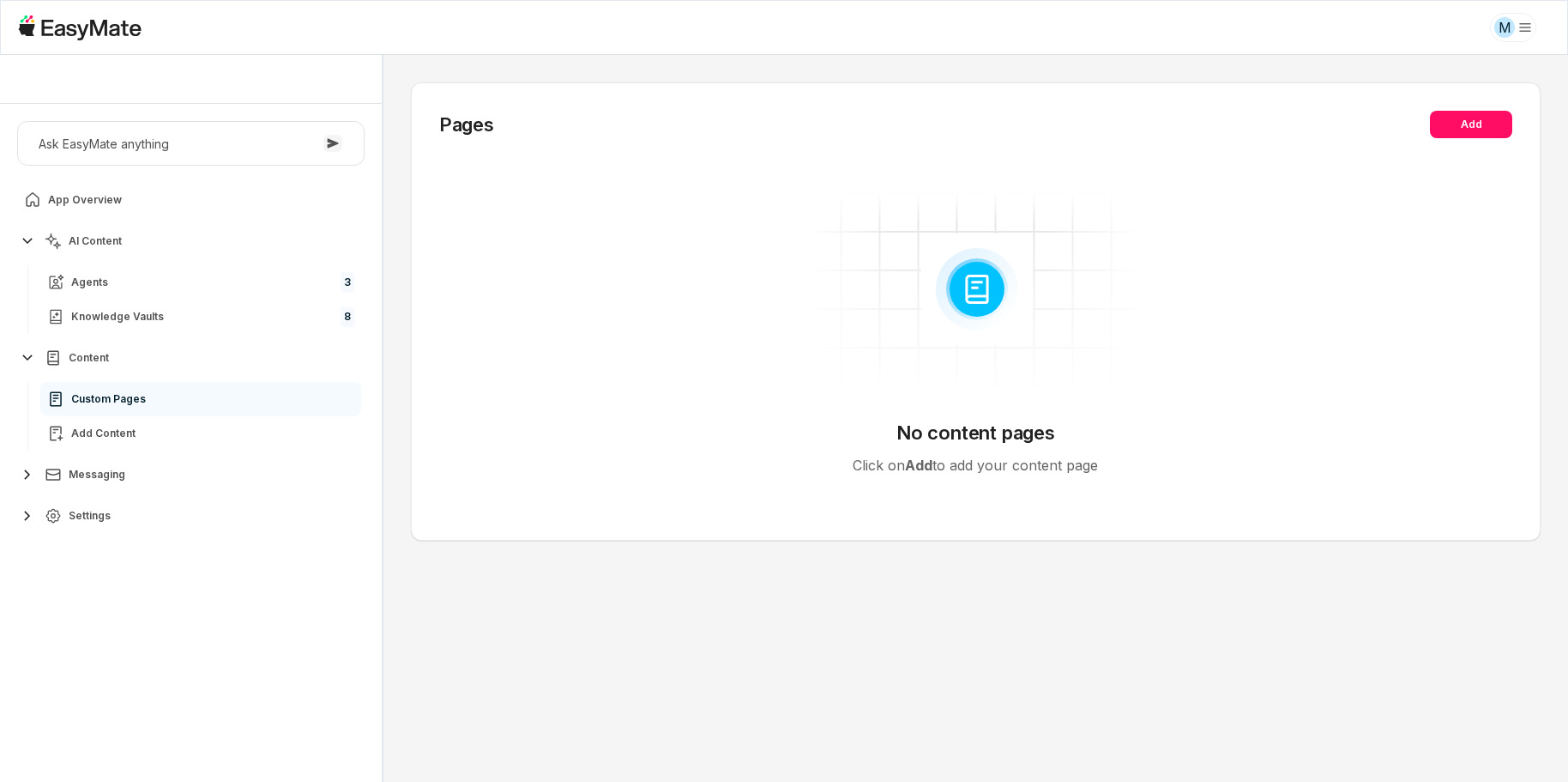
click at [29, 356] on icon "button" at bounding box center [28, 358] width 21 height 21
click at [90, 279] on span "Agents" at bounding box center [89, 282] width 37 height 14
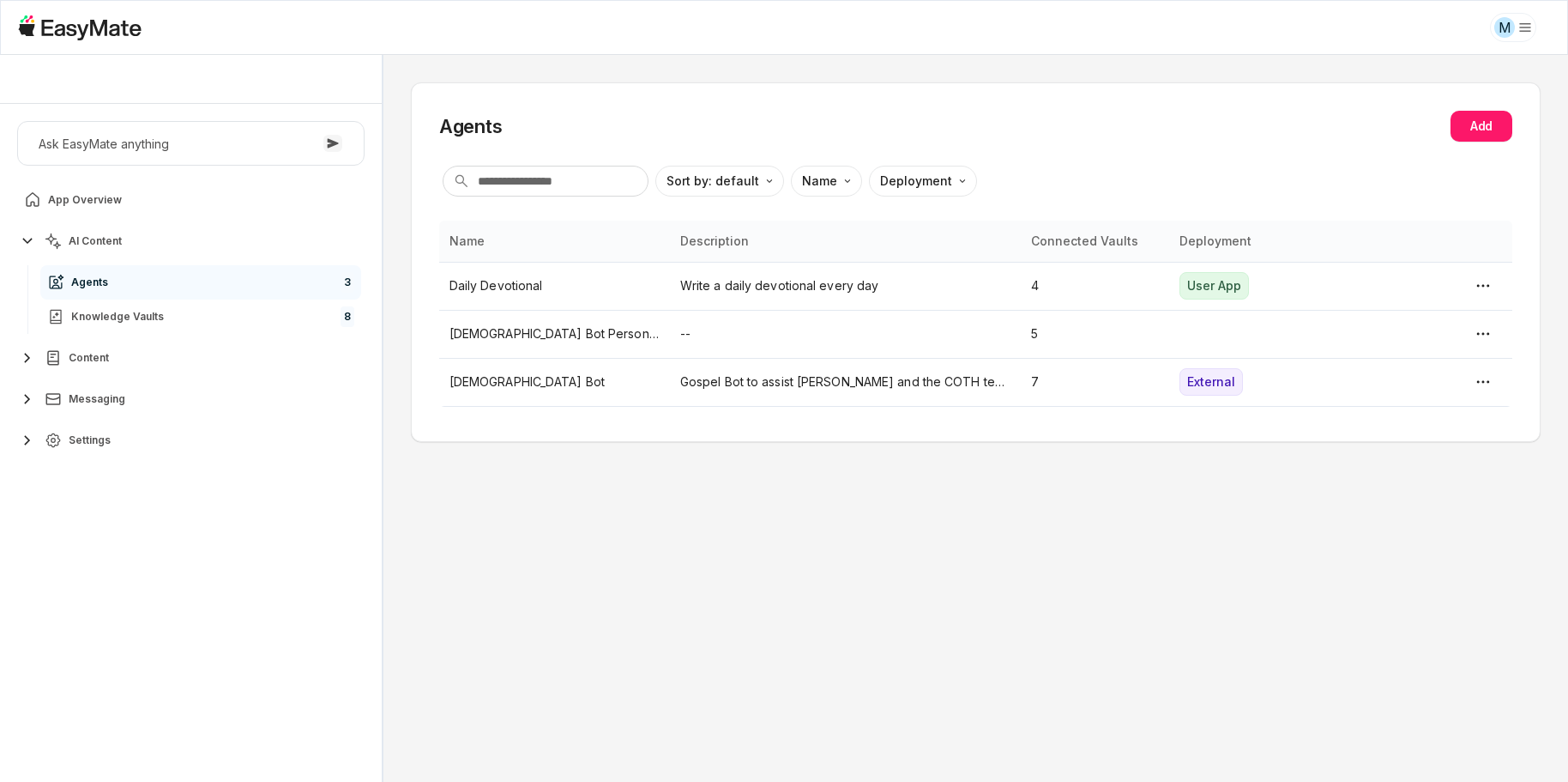
click at [813, 504] on div "Agents Add Sort by: default Direction Name Deployment Name Description Connecte…" at bounding box center [976, 418] width 1185 height 727
click at [1188, 280] on div "User App" at bounding box center [1214, 285] width 69 height 28
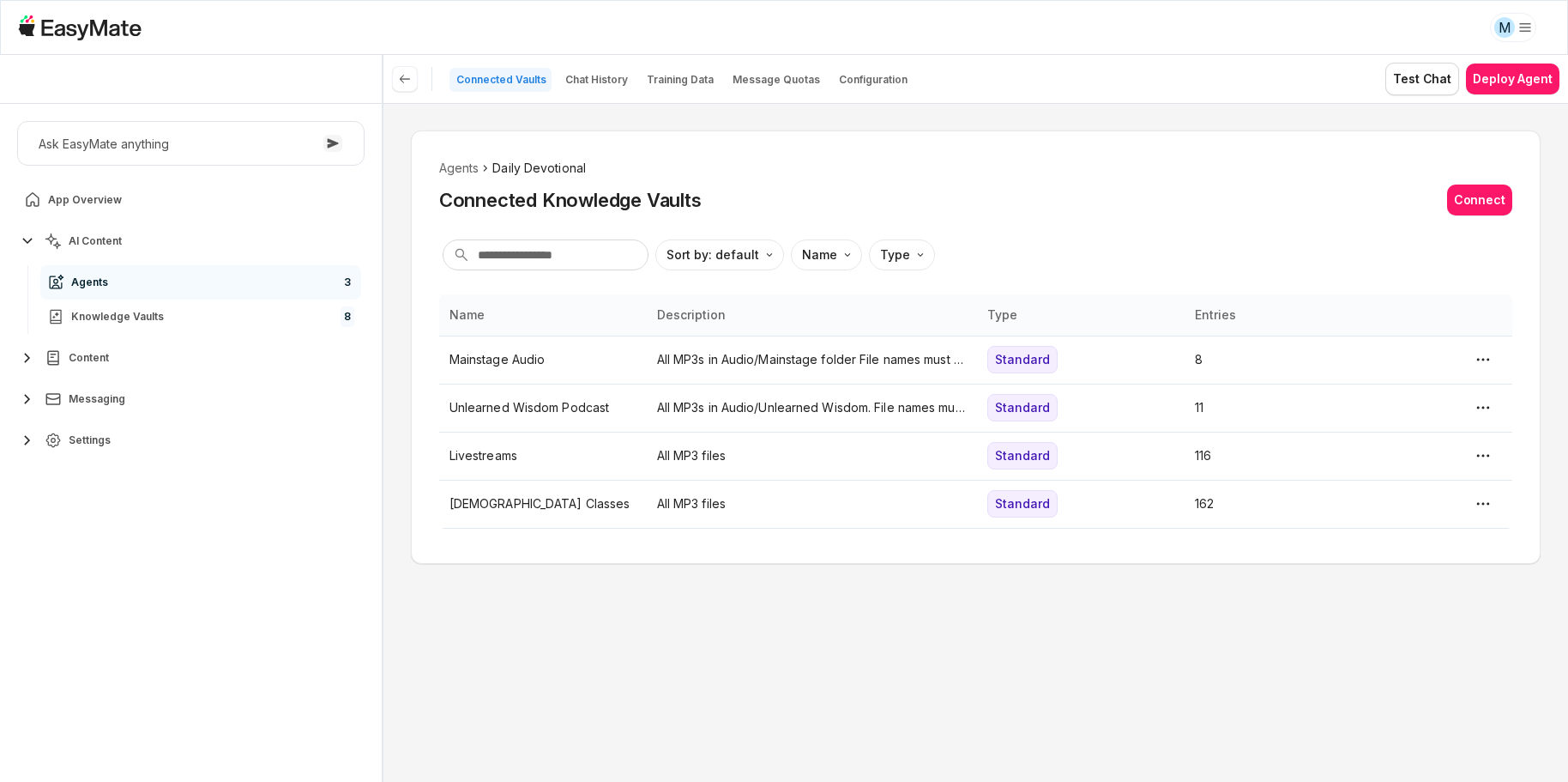
click at [139, 272] on link "Agents 3" at bounding box center [201, 282] width 321 height 35
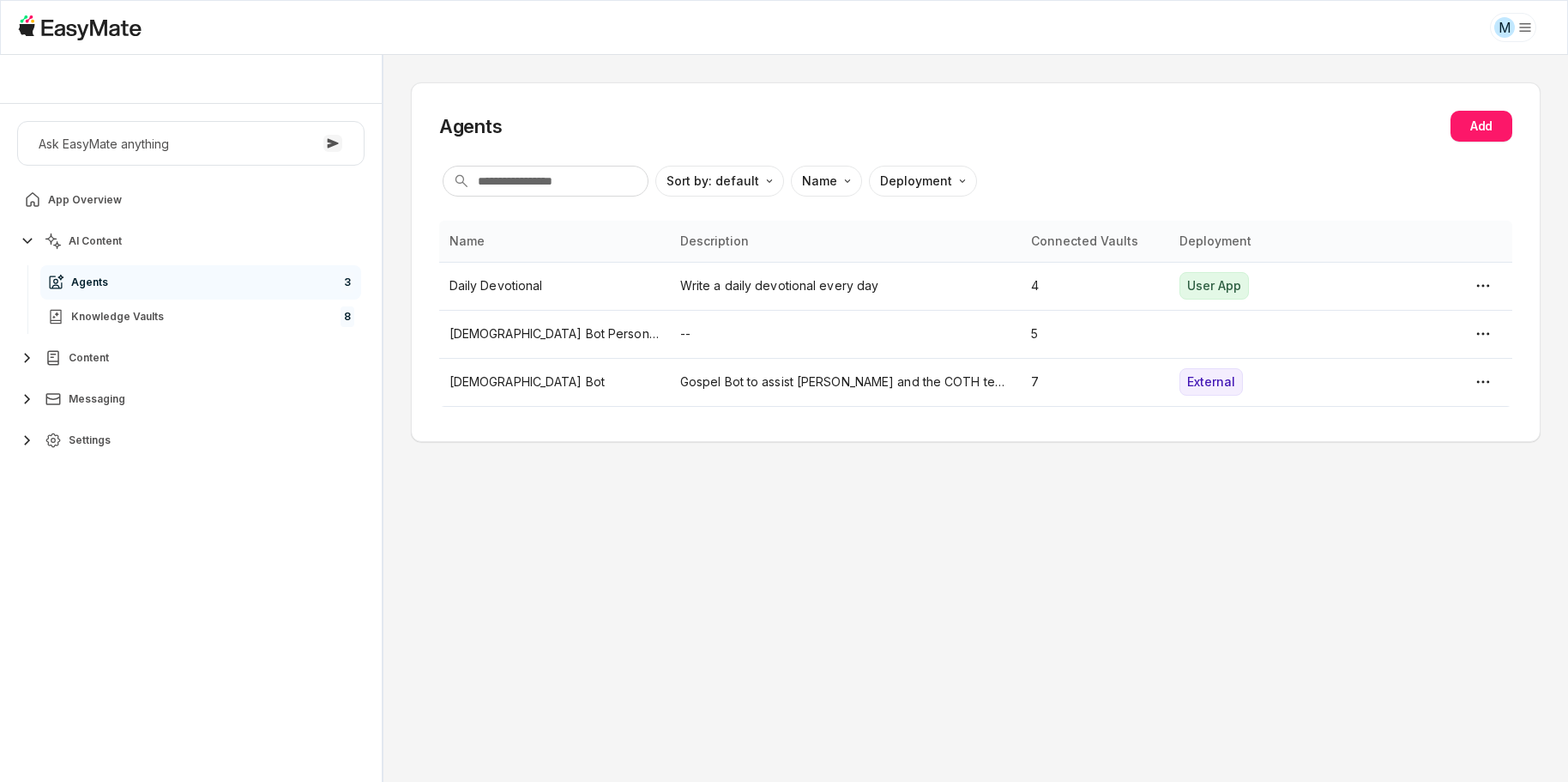
click at [687, 118] on div "Agents Add" at bounding box center [976, 126] width 1073 height 31
click at [93, 446] on span "Settings" at bounding box center [89, 440] width 42 height 14
click at [93, 616] on span "Users" at bounding box center [86, 619] width 31 height 14
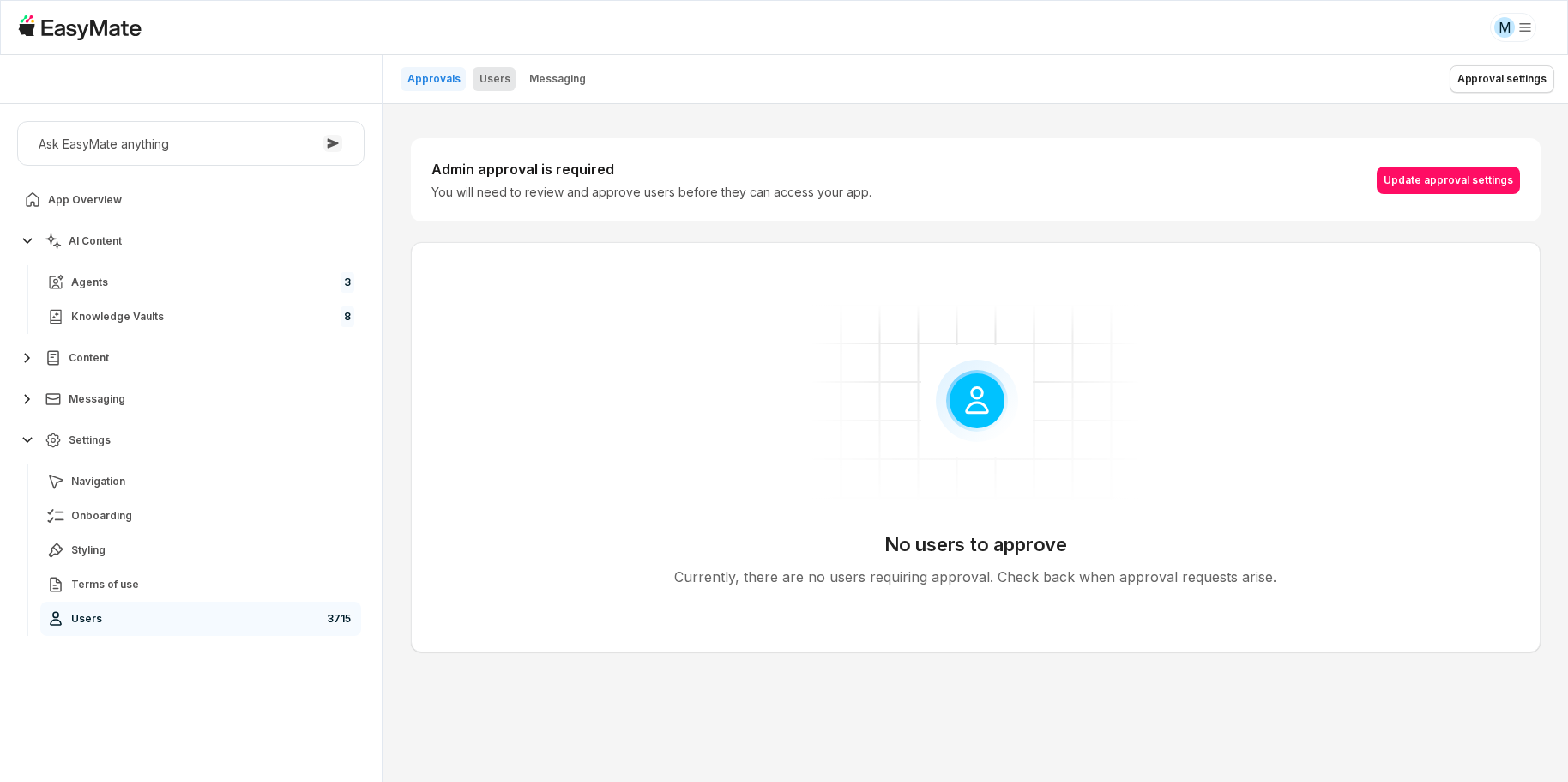
click at [501, 80] on p "Users" at bounding box center [495, 79] width 31 height 14
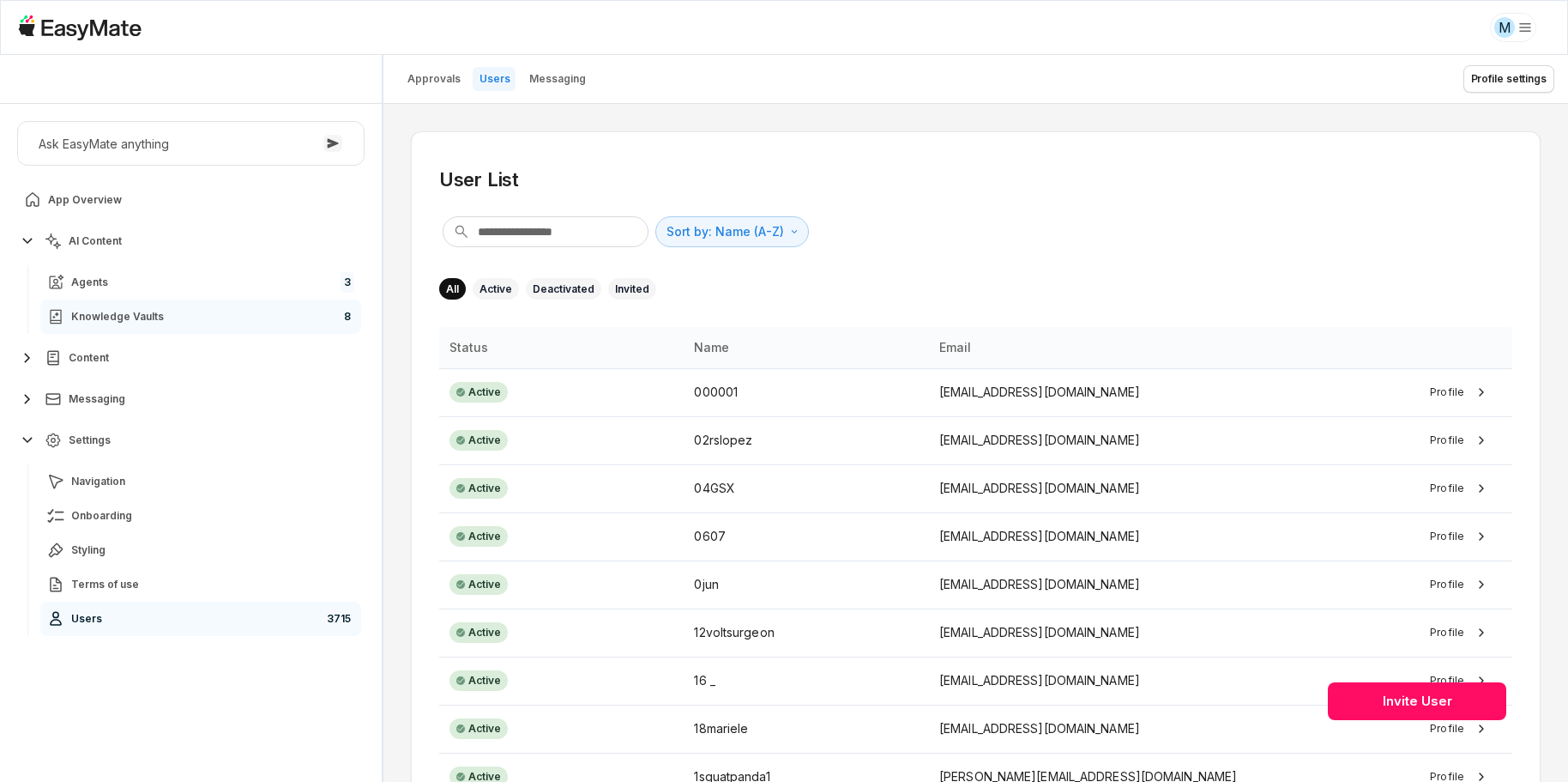
click at [140, 312] on span "Knowledge Vaults" at bounding box center [117, 317] width 93 height 14
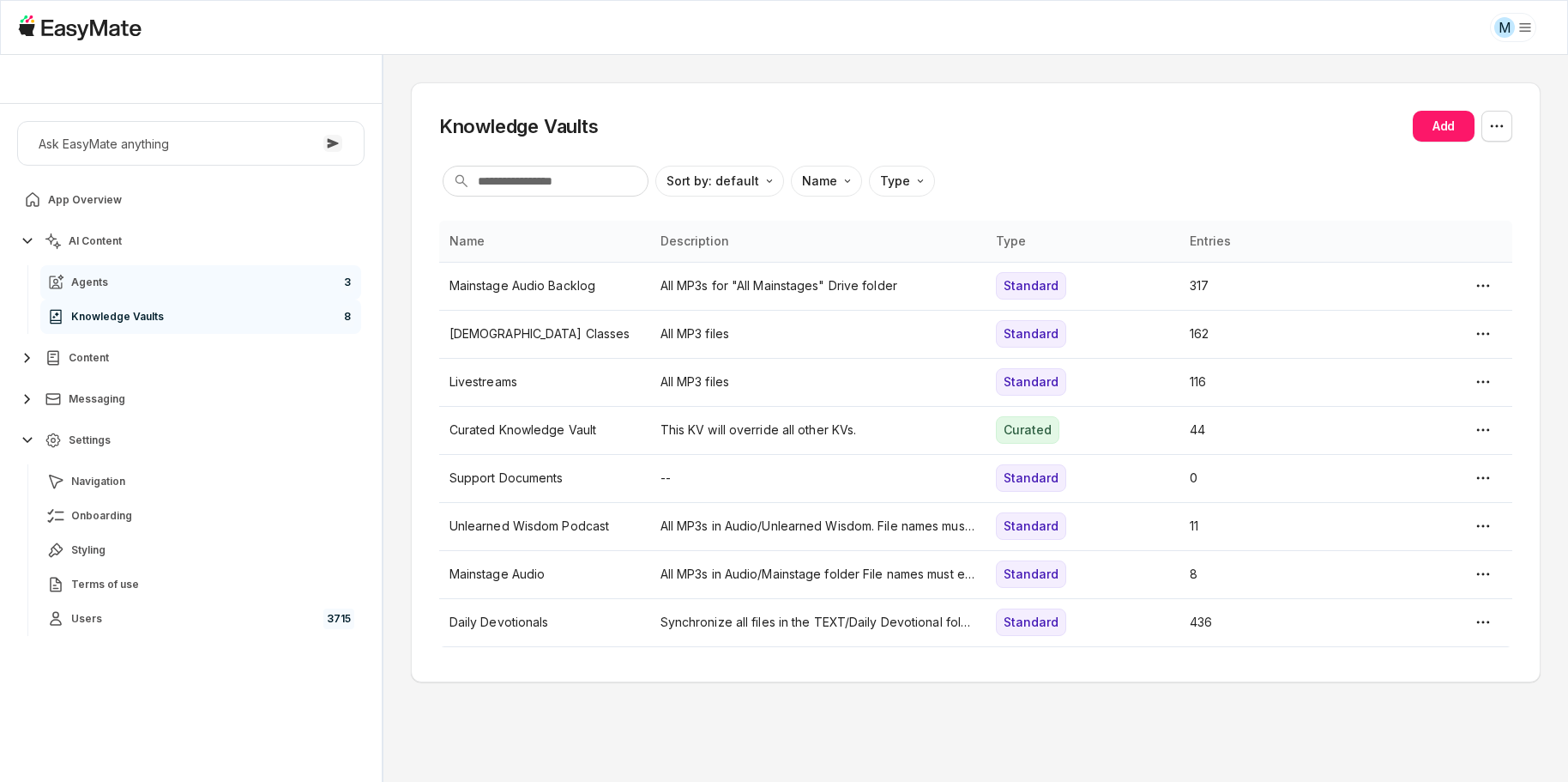
click at [97, 277] on span "Agents" at bounding box center [89, 282] width 37 height 14
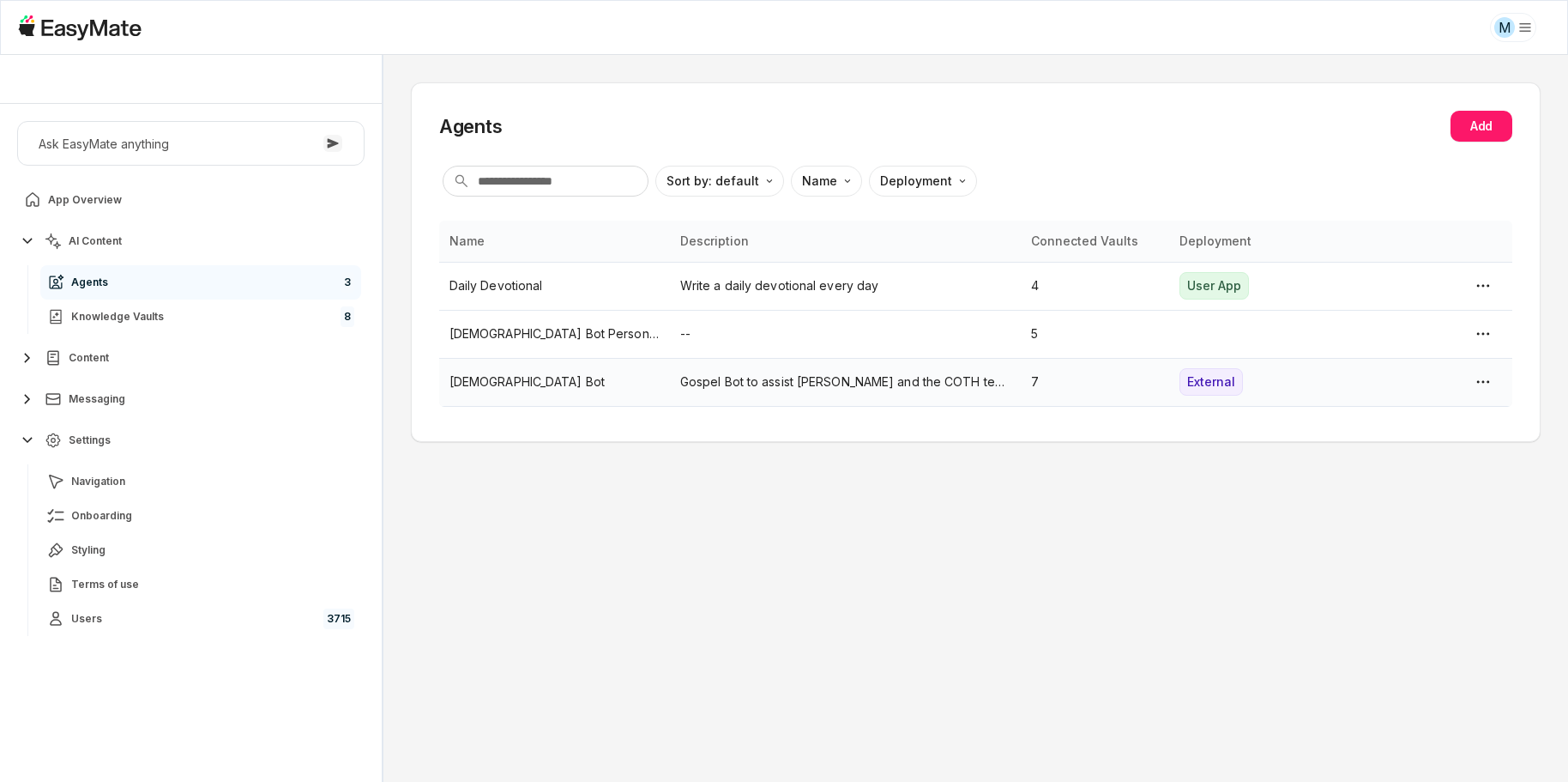
click at [494, 380] on p "[DEMOGRAPHIC_DATA] Bot" at bounding box center [554, 381] width 210 height 19
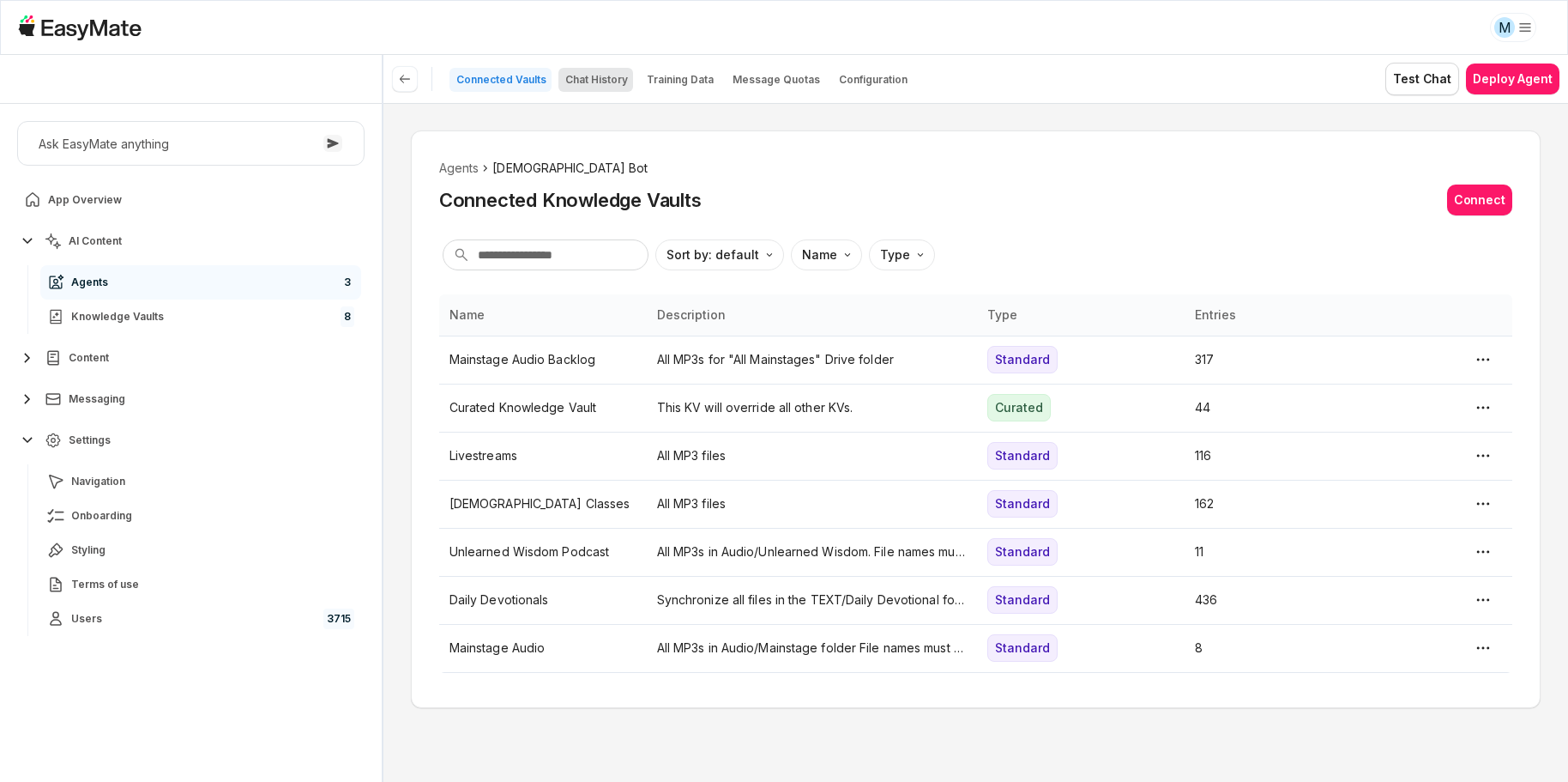
click at [605, 81] on p "Chat History" at bounding box center [597, 80] width 62 height 14
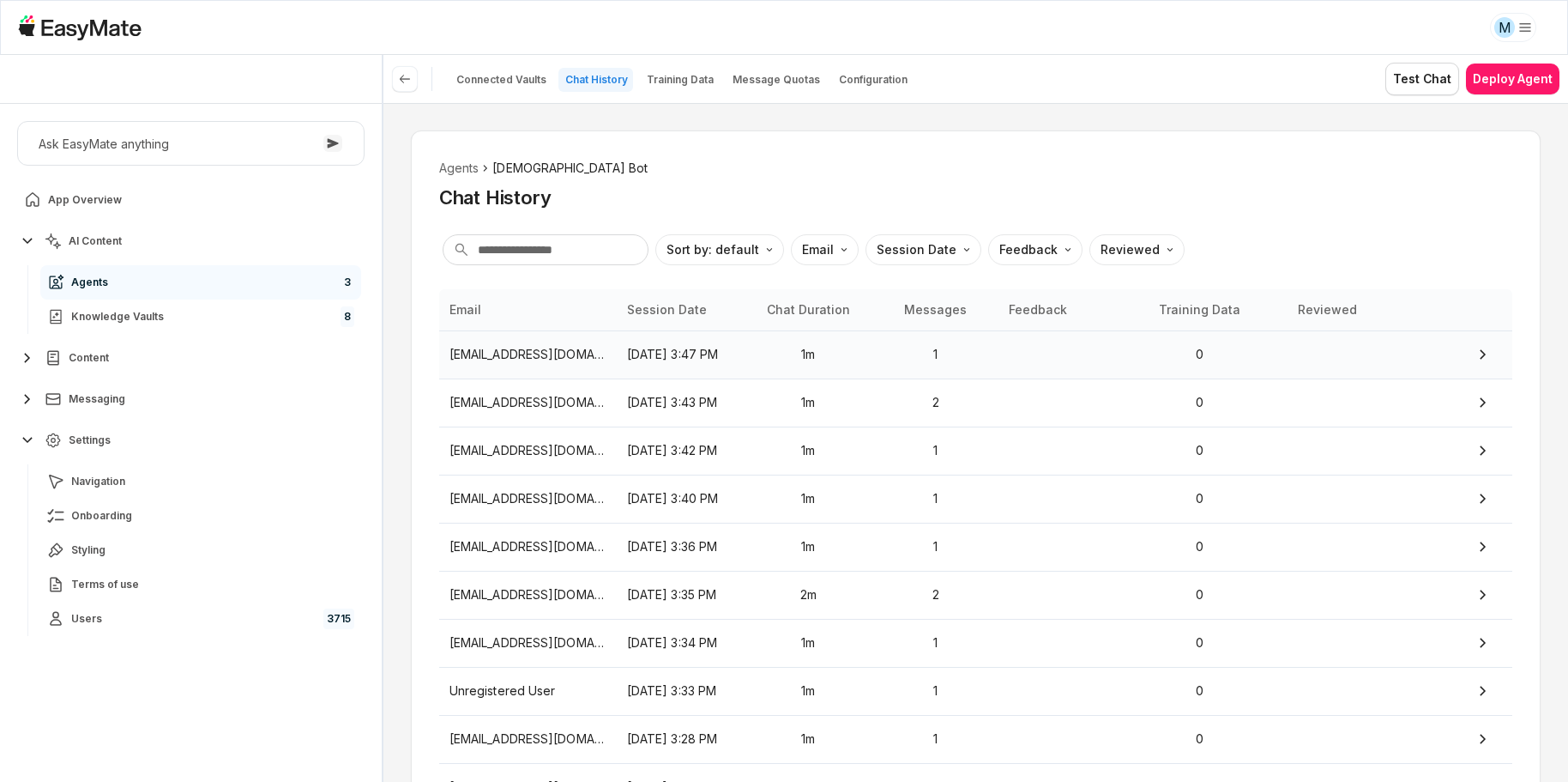
click at [574, 357] on p "[EMAIL_ADDRESS][DOMAIN_NAME]" at bounding box center [528, 355] width 157 height 19
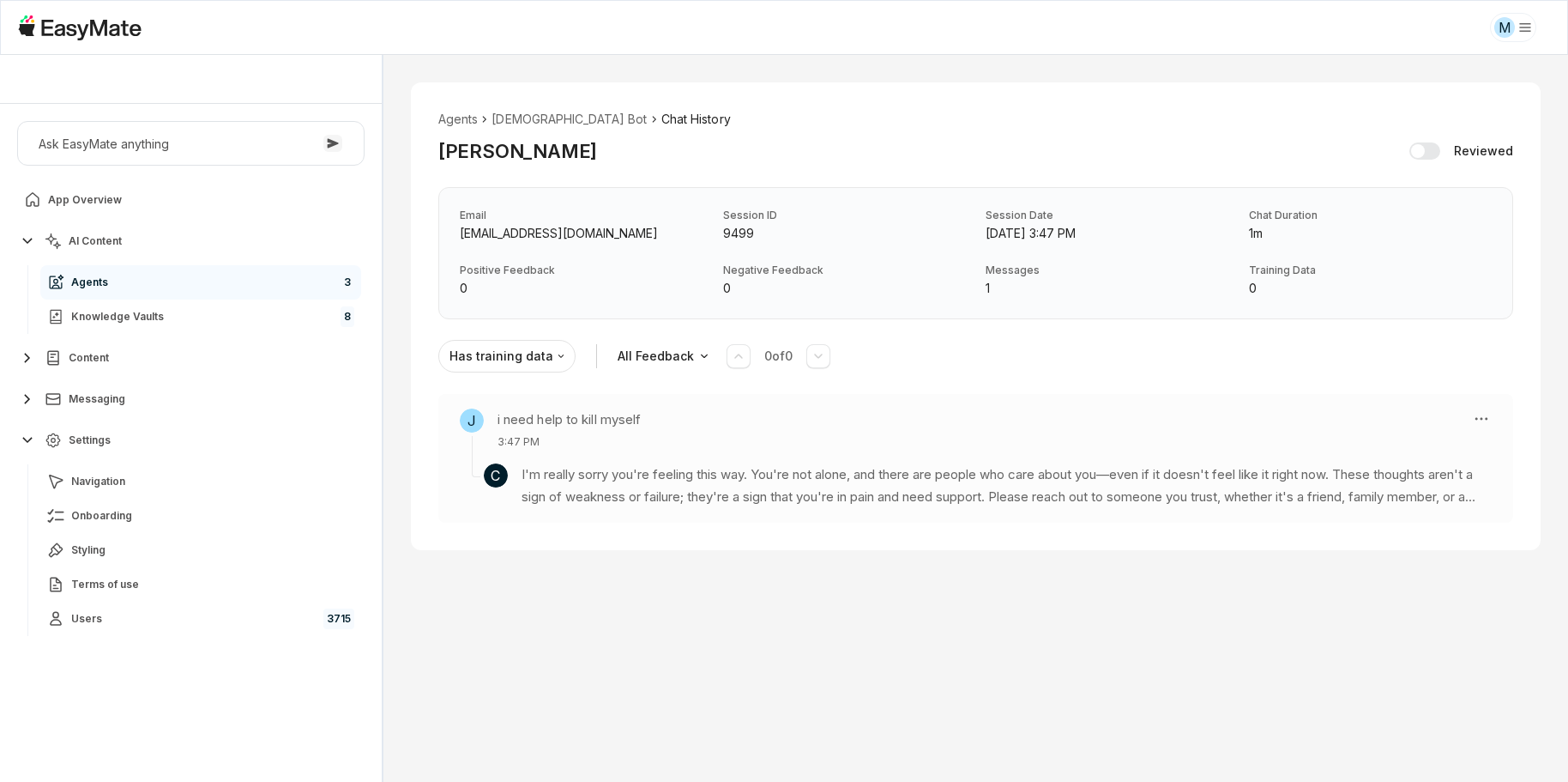
click at [808, 450] on section "C I'm really sorry you're feeling this way. You're not alone, and there are peo…" at bounding box center [976, 478] width 1032 height 58
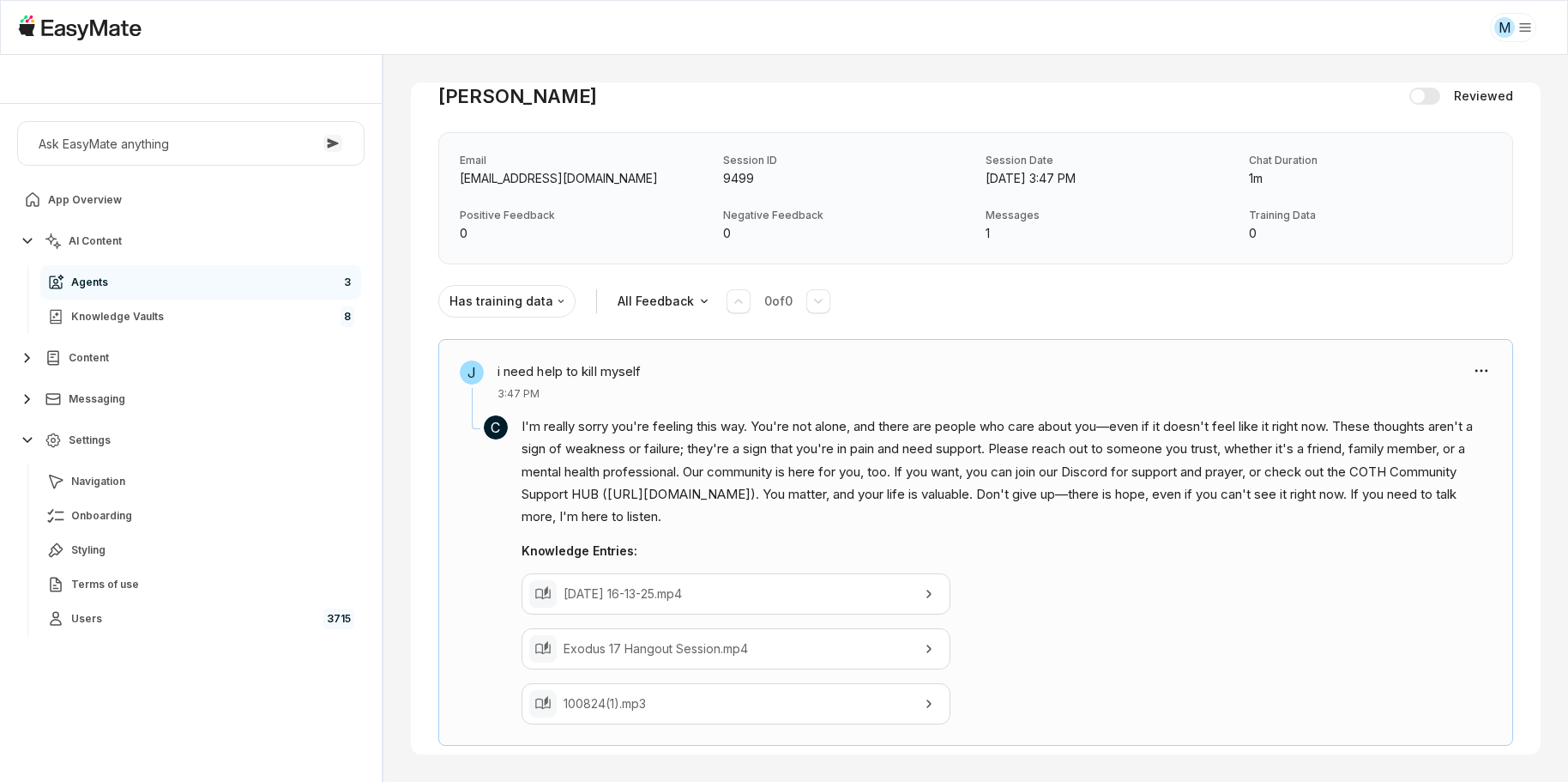
scroll to position [74, 0]
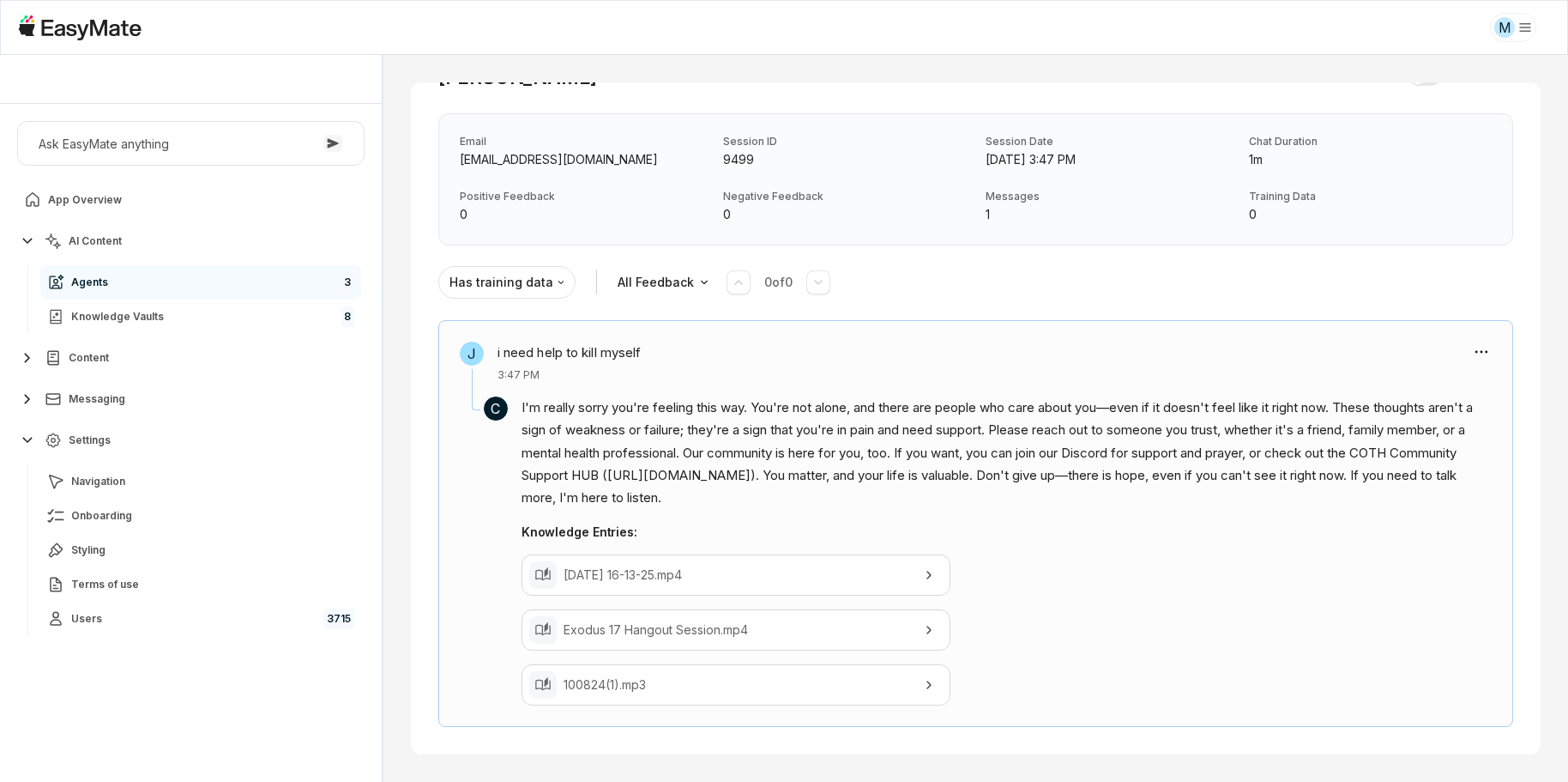
drag, startPoint x: 592, startPoint y: 423, endPoint x: 943, endPoint y: 497, distance: 358.7
click at [943, 497] on p "I'm really sorry you're feeling this way. You're not alone, and there are peopl…" at bounding box center [1007, 452] width 970 height 112
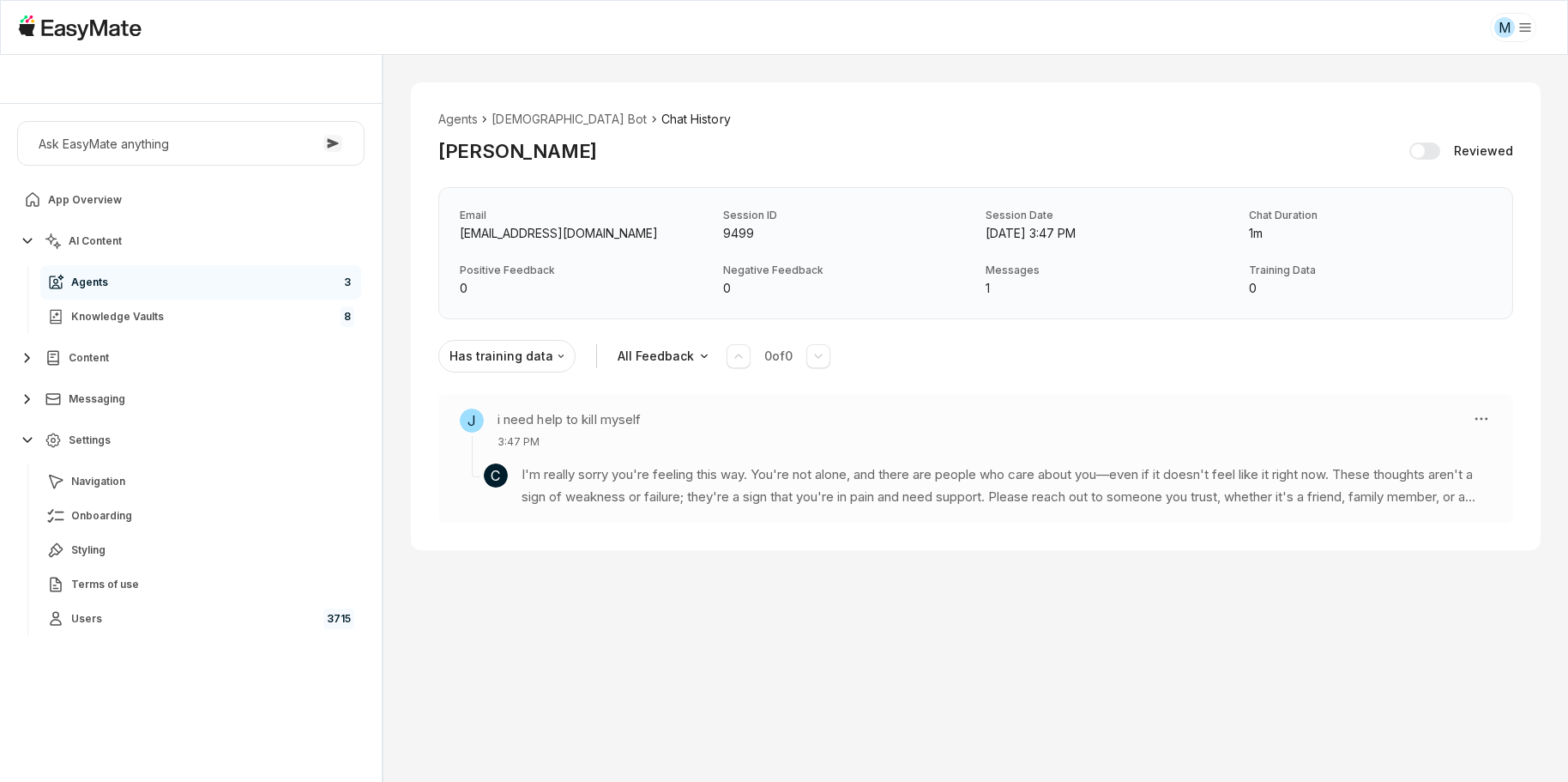
scroll to position [0, 0]
click at [1480, 415] on html "M Core of the Heart Ask EasyMate anything App Overview AI Content Agents 3 Know…" at bounding box center [784, 391] width 1568 height 782
click at [1351, 432] on div "Create Training Data" at bounding box center [1389, 447] width 124 height 38
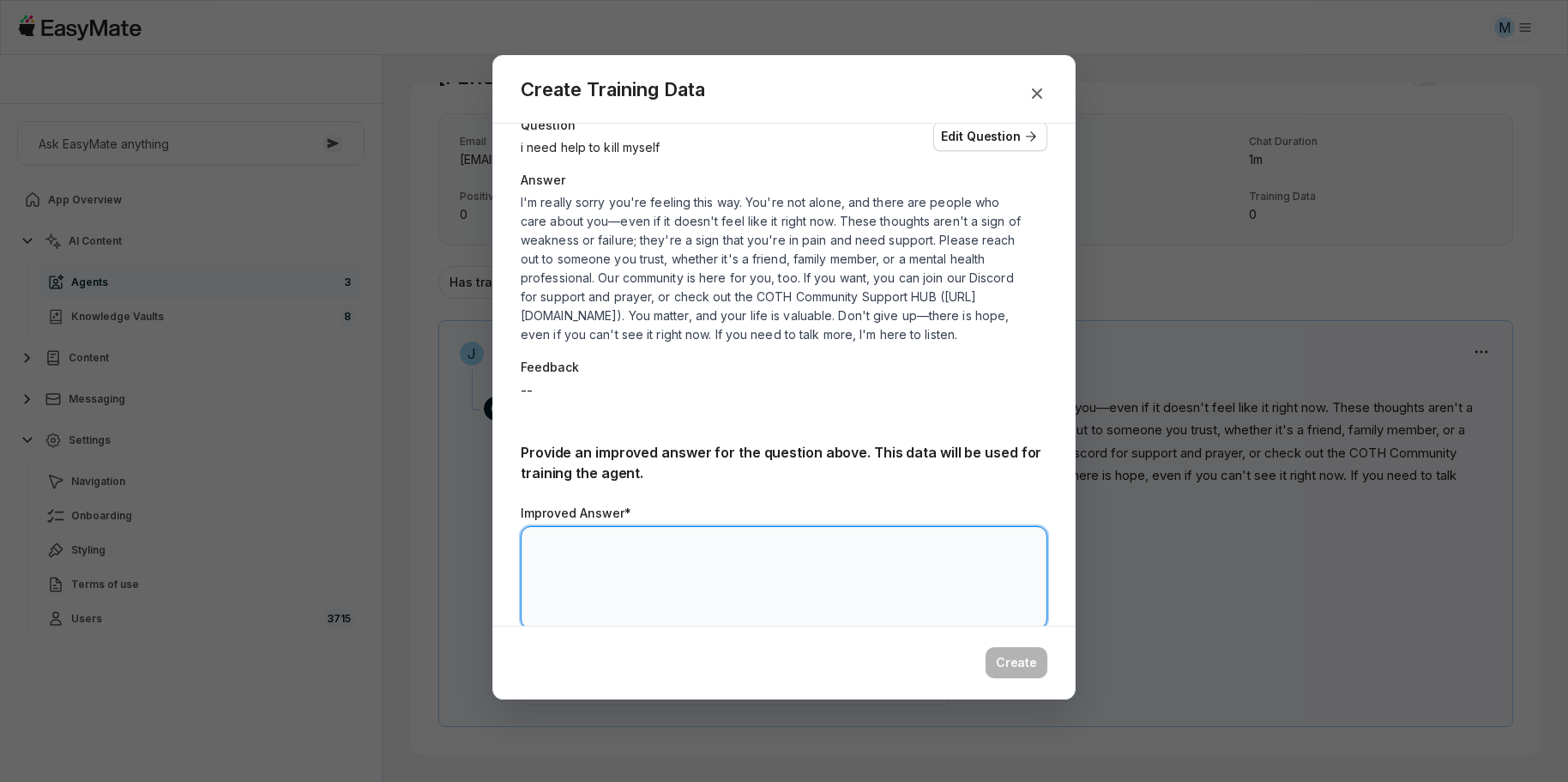
scroll to position [76, 0]
click at [673, 567] on textarea "Improved Answer*" at bounding box center [784, 577] width 527 height 103
click at [1037, 93] on icon "button" at bounding box center [1037, 93] width 10 height 10
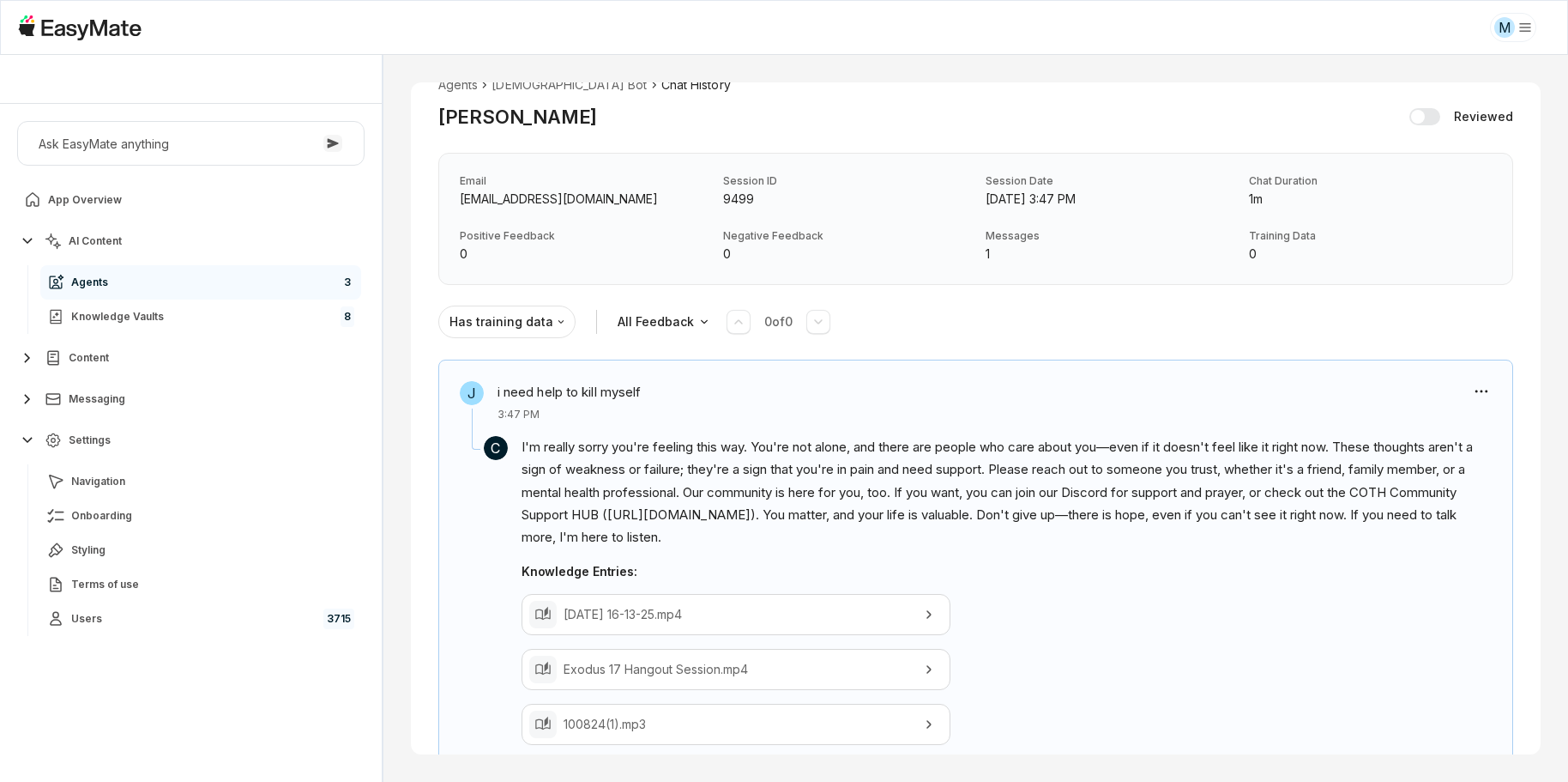
scroll to position [0, 0]
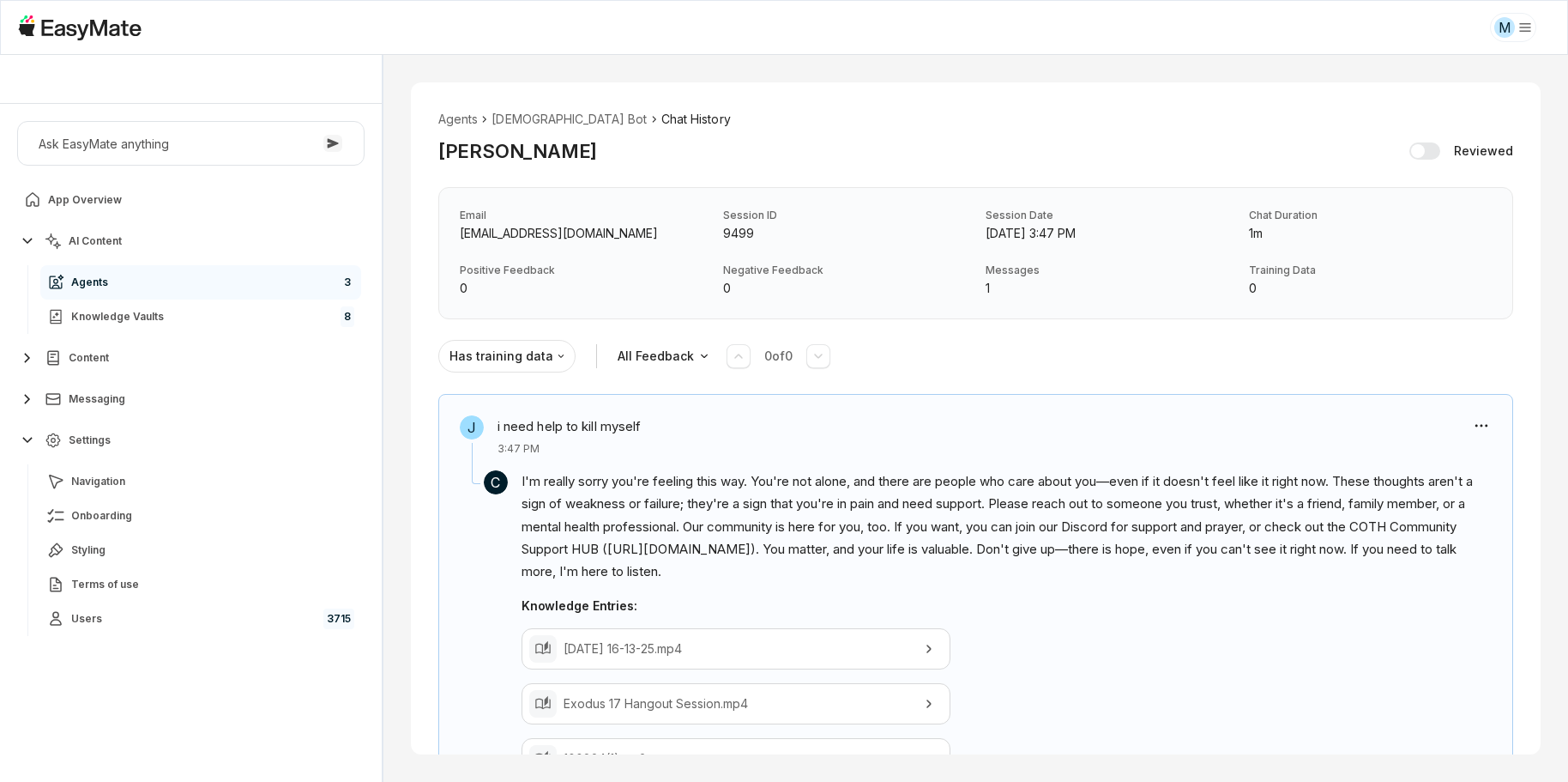
click at [181, 267] on link "Agents 3" at bounding box center [201, 282] width 321 height 35
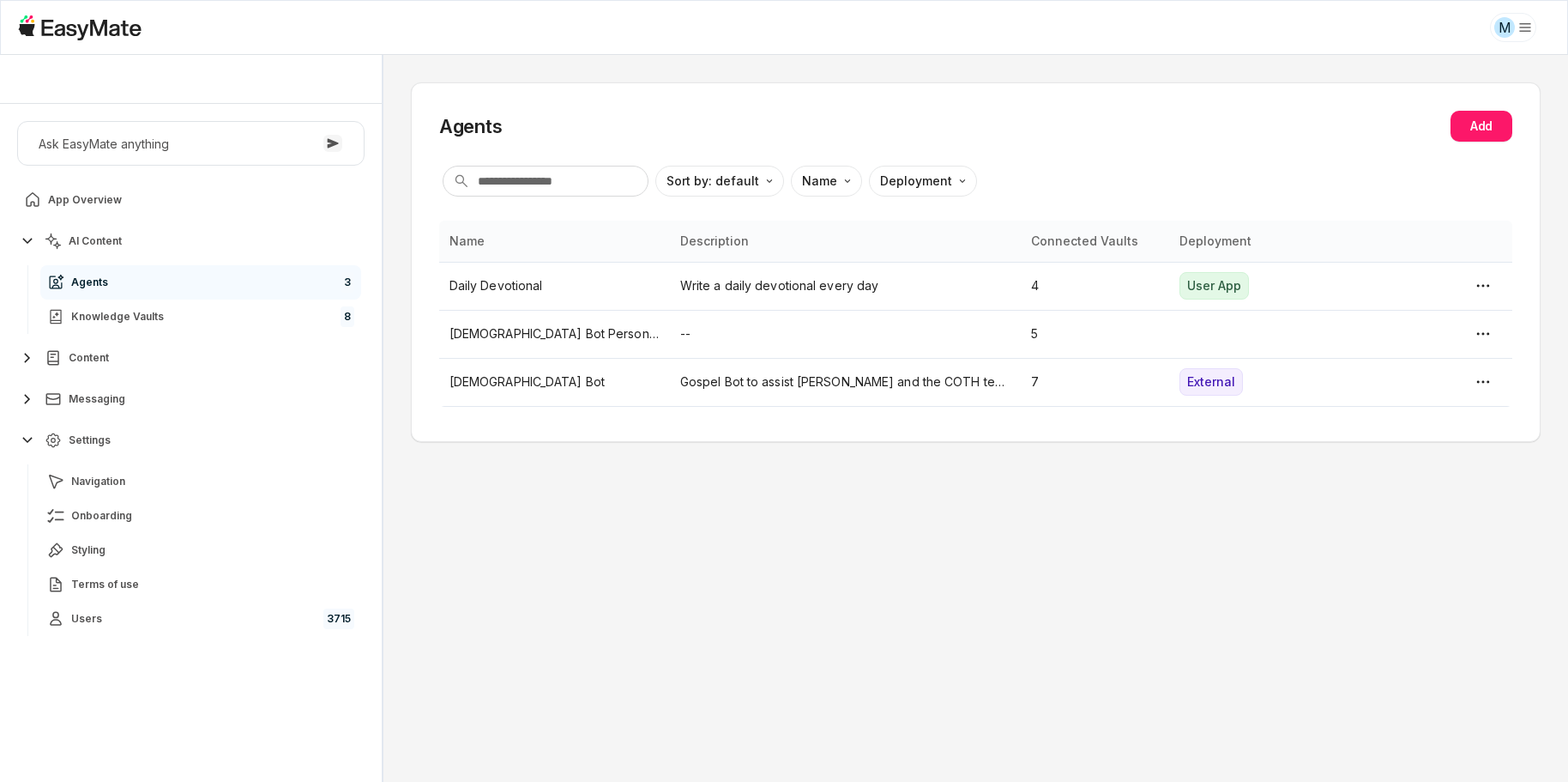
type textarea "*"
